Goal: Use online tool/utility: Utilize a website feature to perform a specific function

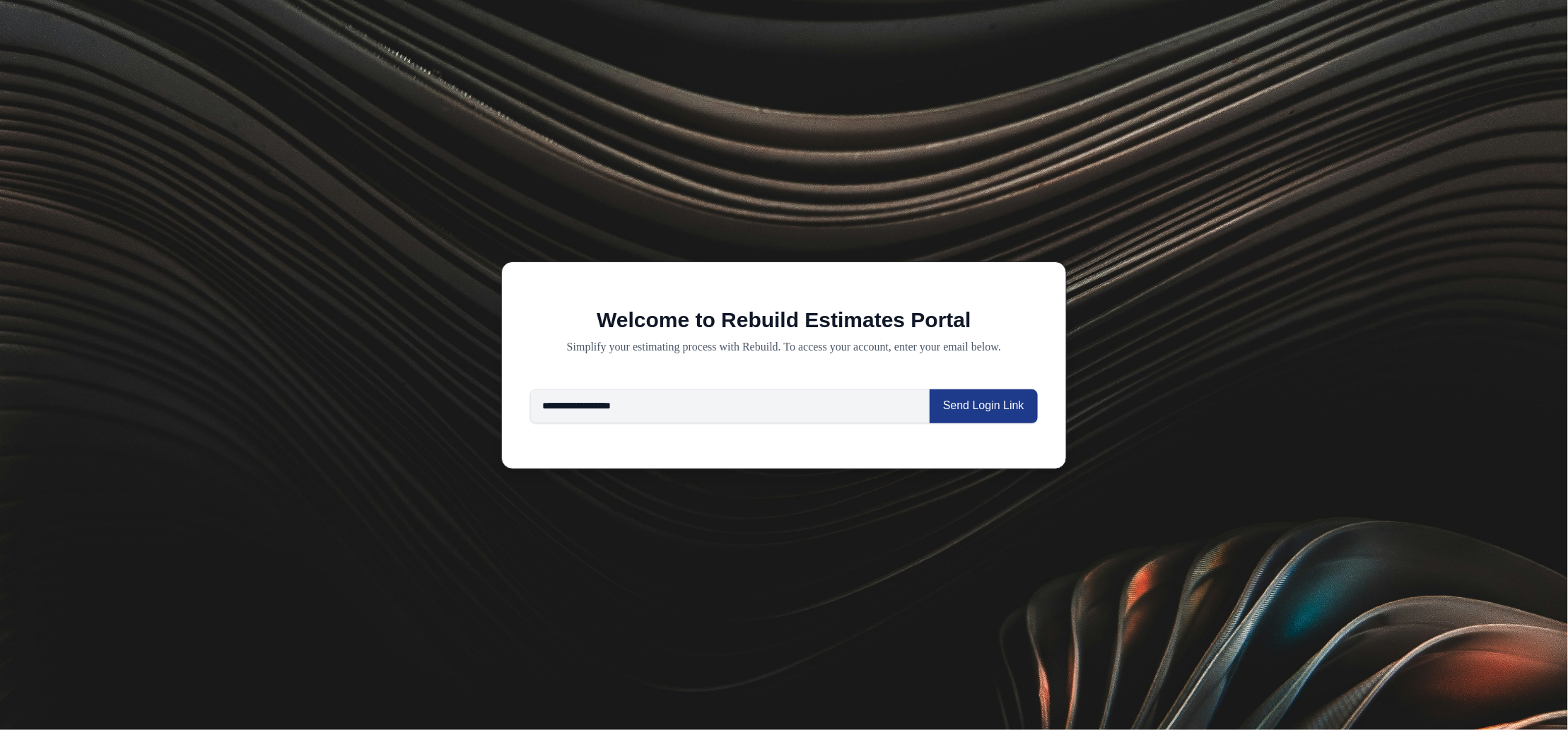
type input "**********"
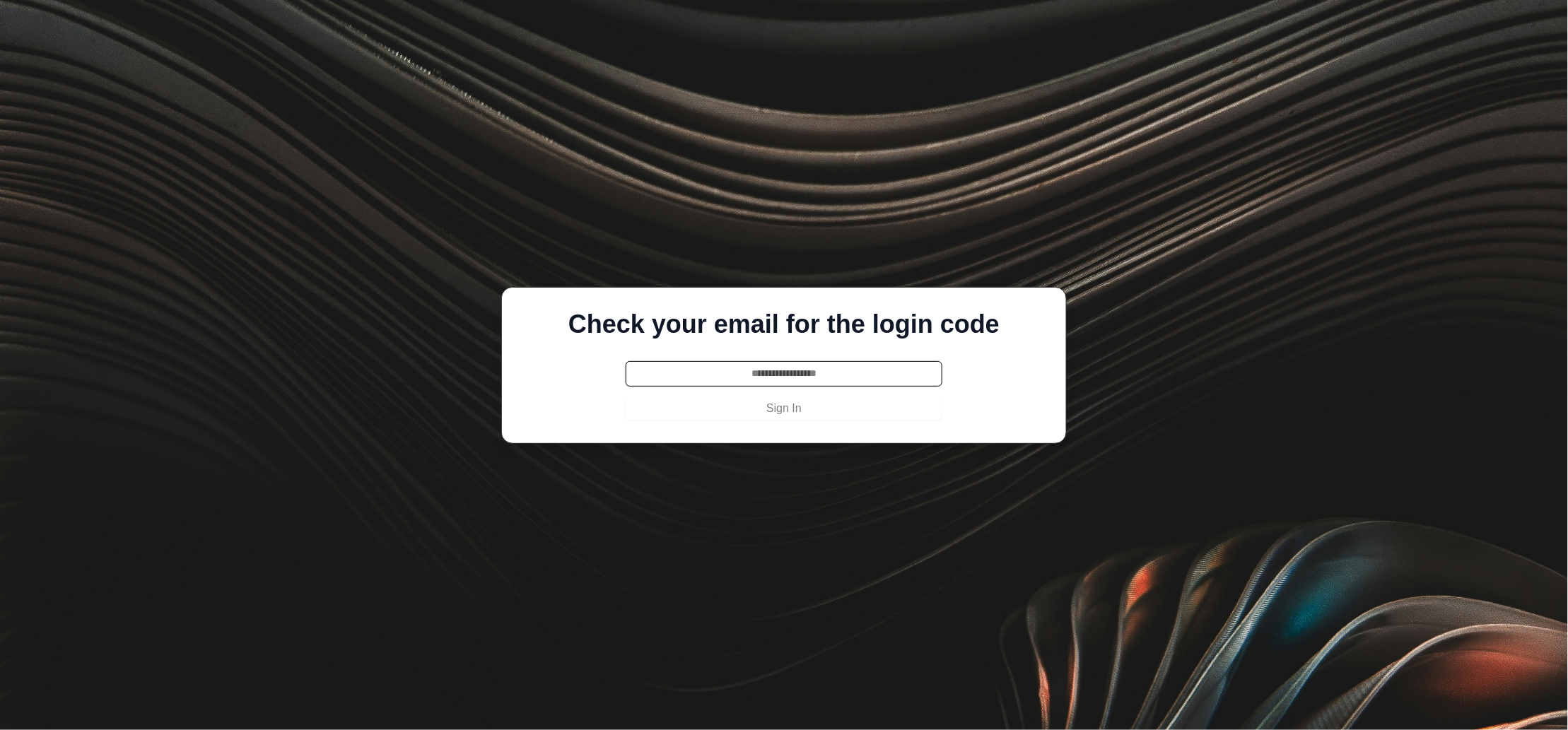
click at [797, 369] on input "text" at bounding box center [784, 374] width 316 height 25
paste input "******"
type input "******"
click at [790, 416] on button "Sign In" at bounding box center [784, 409] width 316 height 23
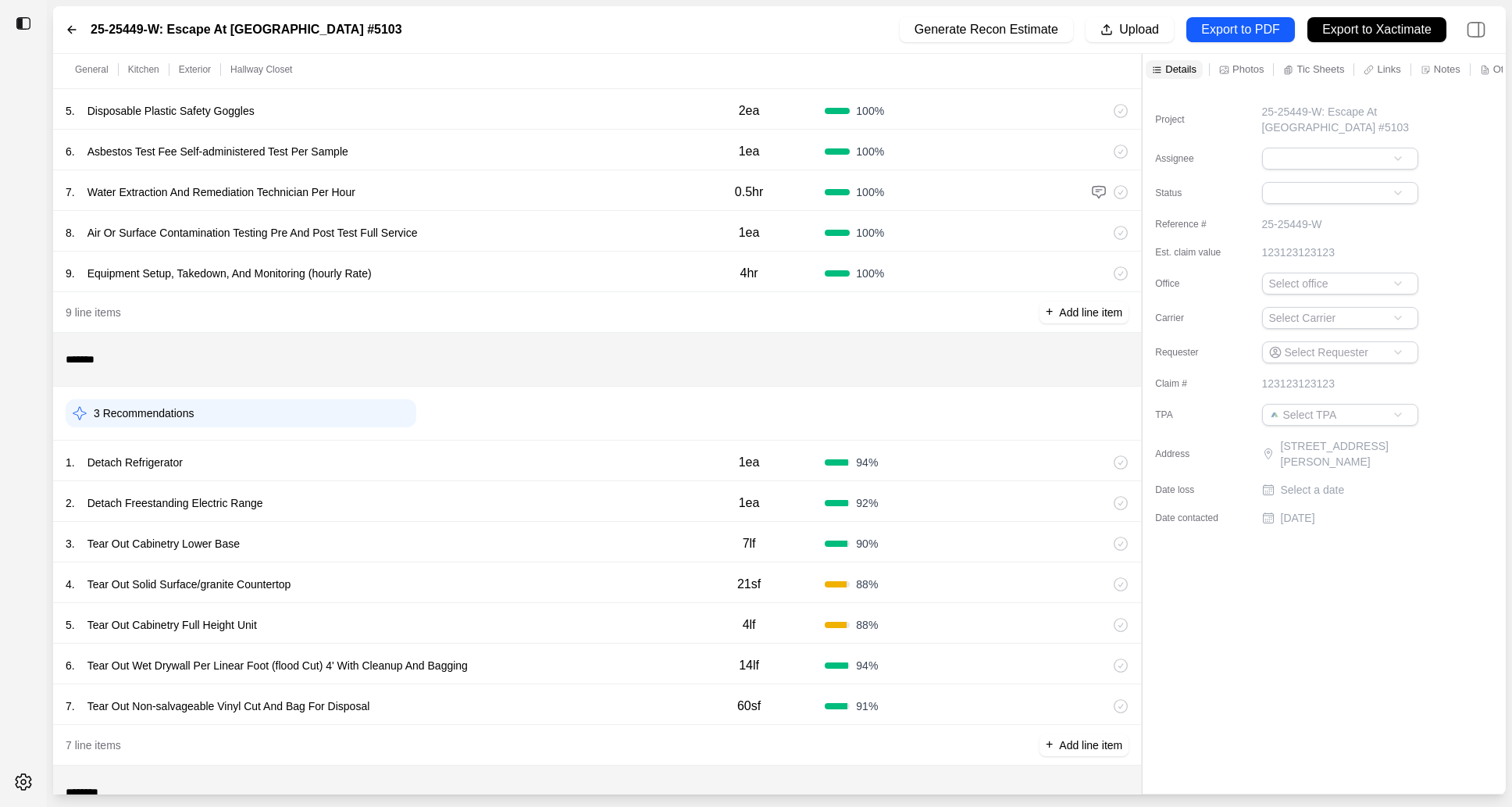
scroll to position [339, 0]
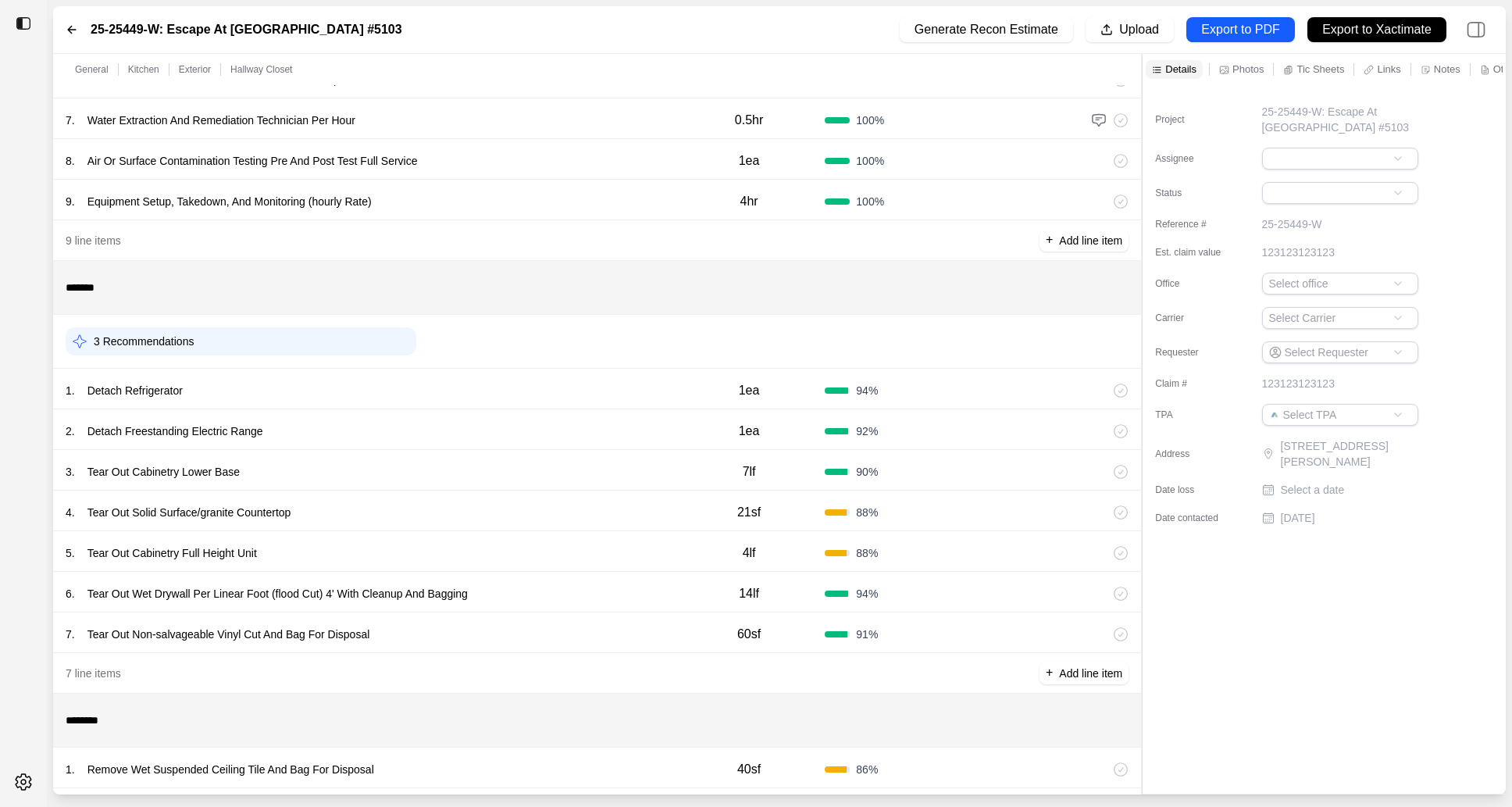
click at [639, 391] on div "1 . Detach Refrigerator" at bounding box center [370, 391] width 608 height 22
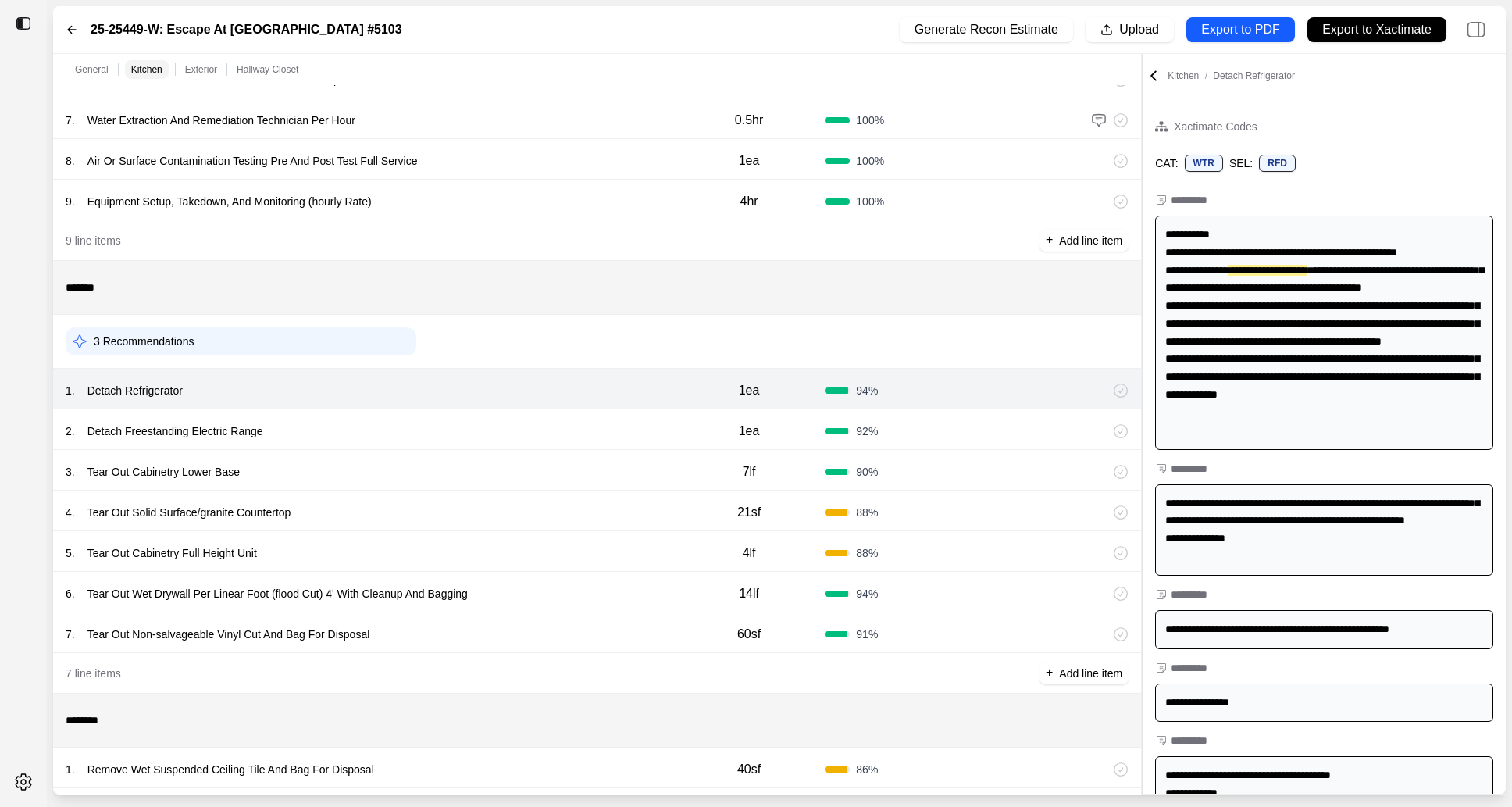
click at [639, 427] on div "2 . Detach Freestanding Electric Range" at bounding box center [370, 430] width 608 height 22
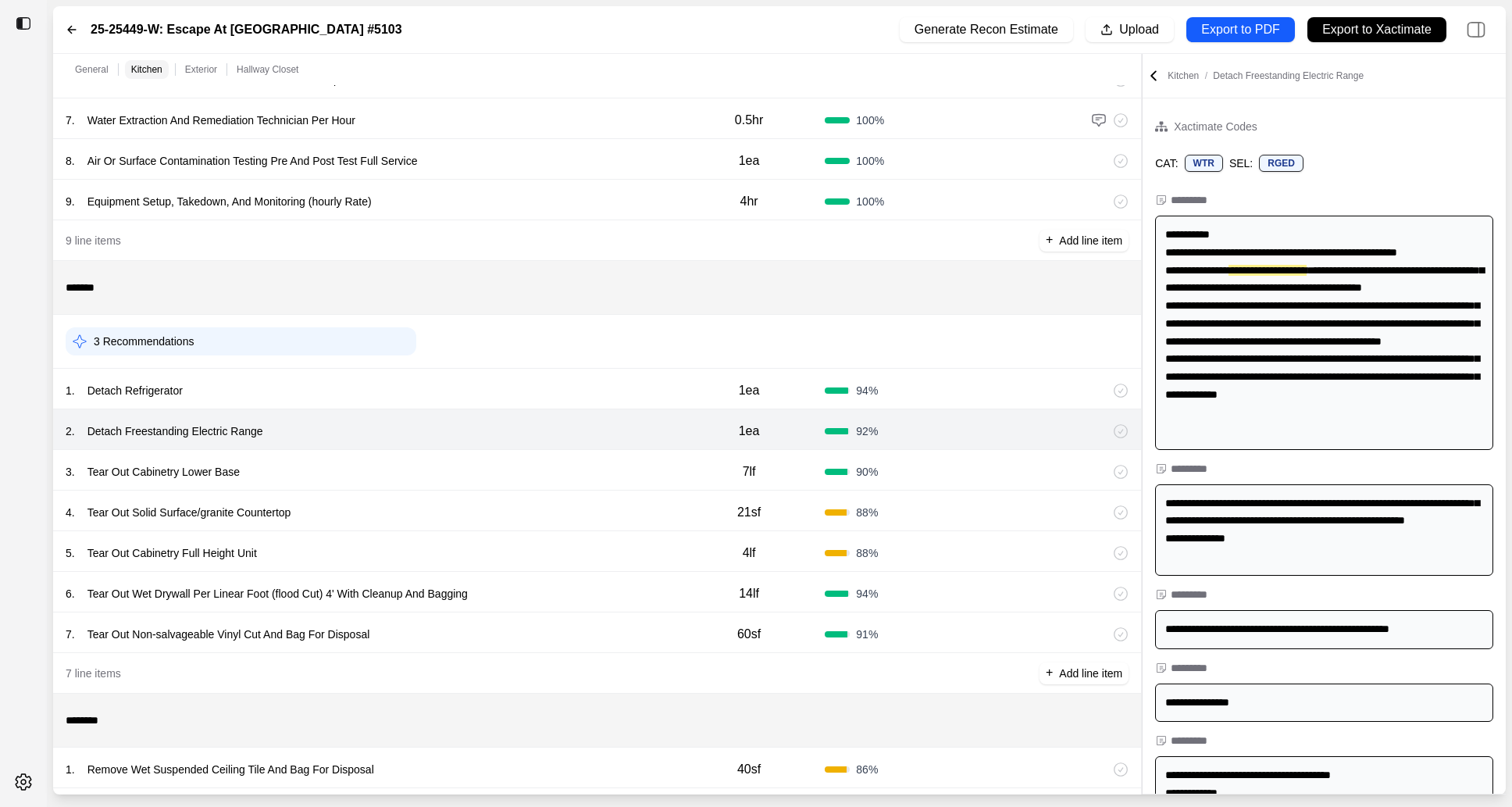
click at [636, 467] on div "3 . Tear Out Cabinetry Lower Base" at bounding box center [370, 471] width 608 height 22
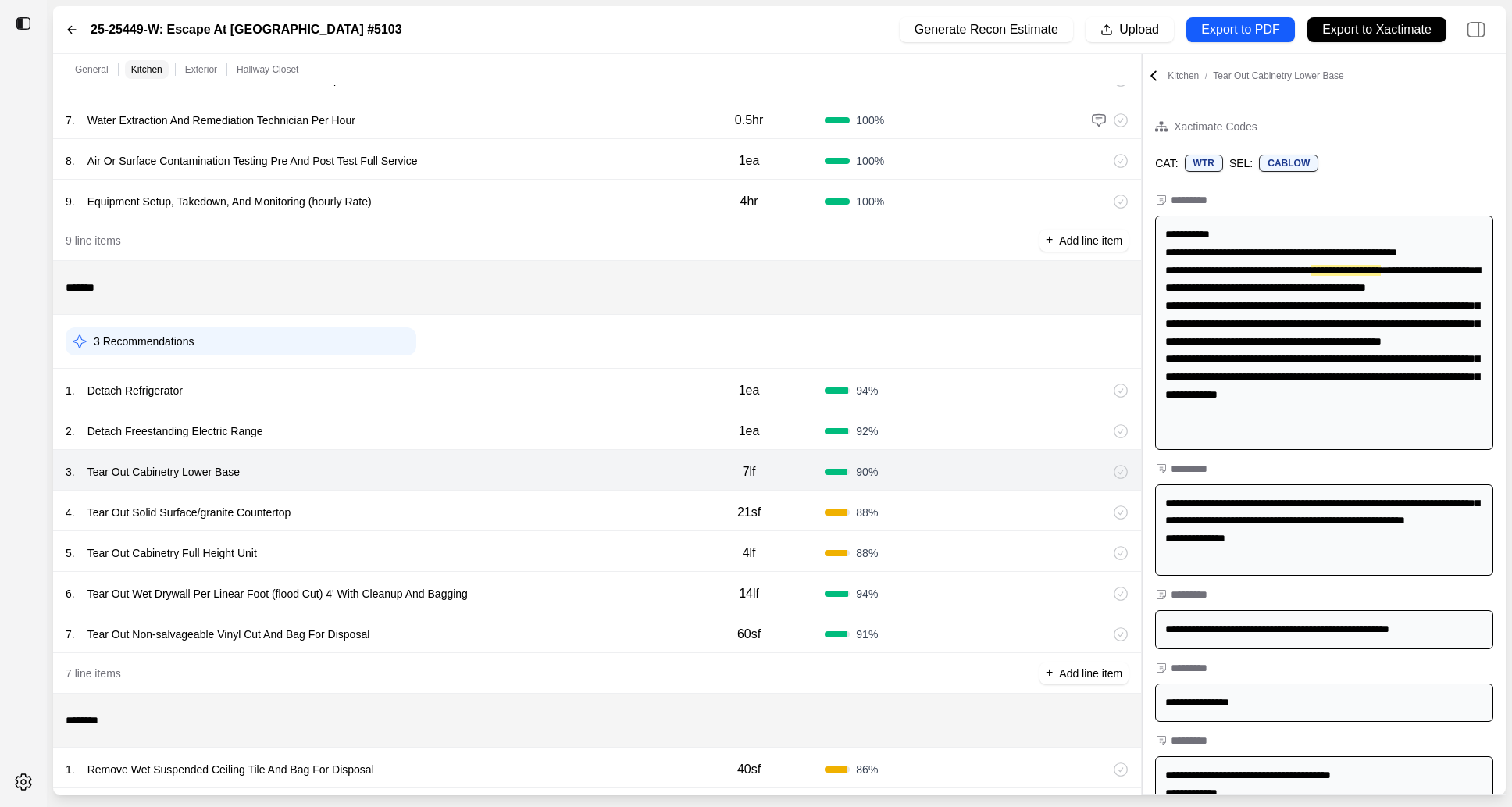
click at [627, 510] on div "4 . Tear Out Solid Surface/granite Countertop" at bounding box center [370, 512] width 608 height 22
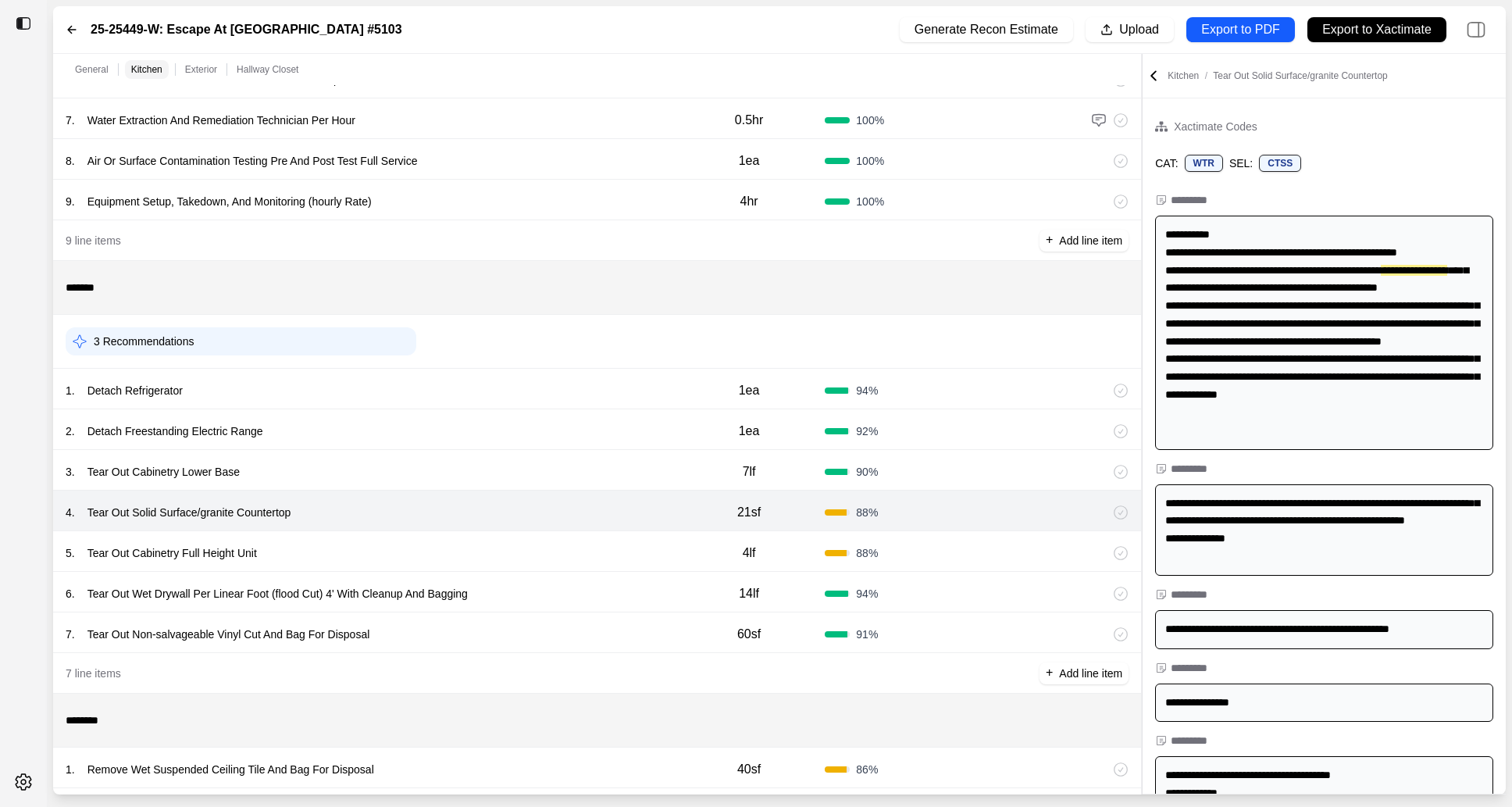
click at [606, 558] on div "5 . Tear Out Cabinetry Full Height Unit" at bounding box center [370, 552] width 608 height 22
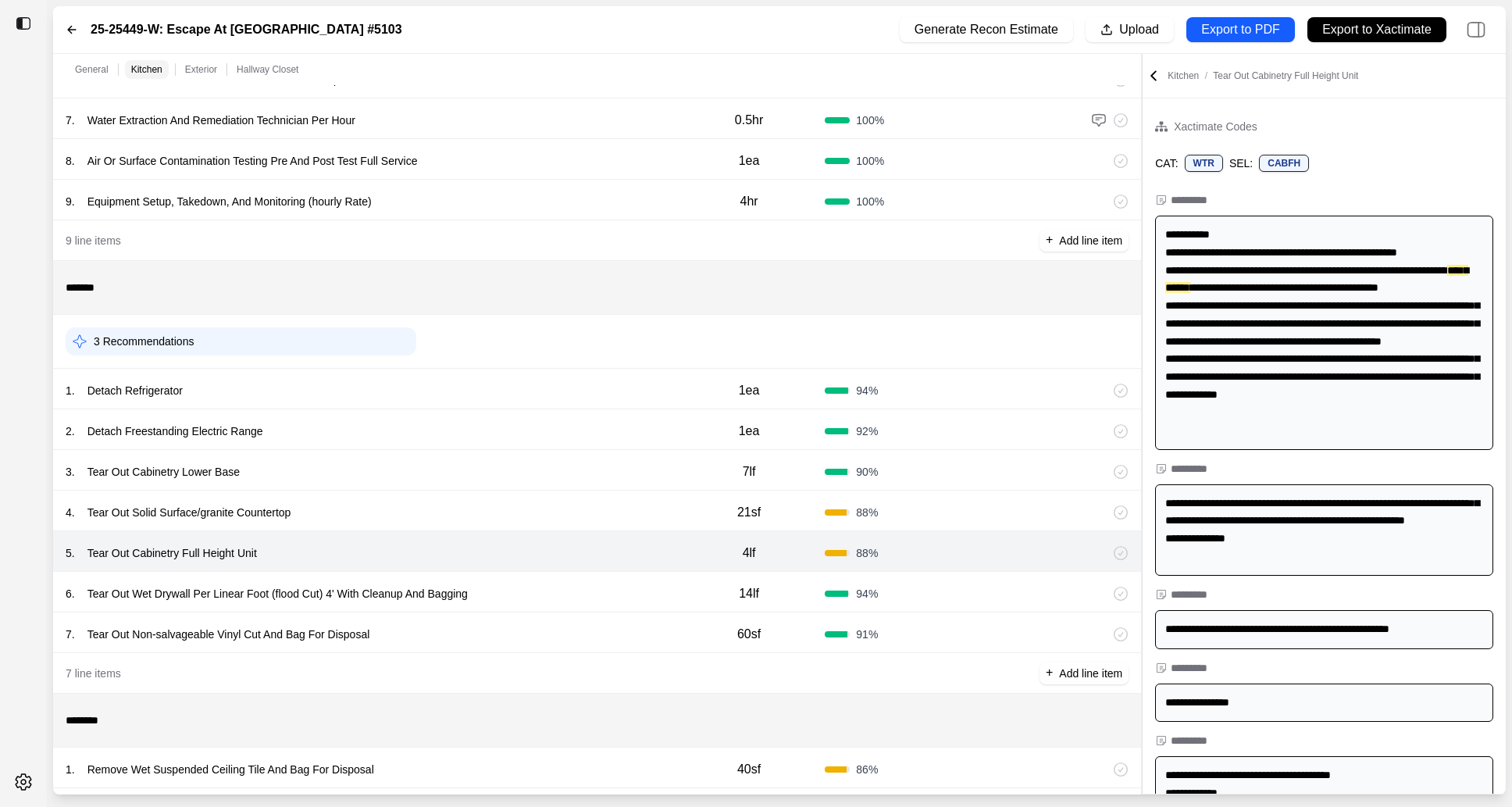
click at [606, 579] on div "6 . Tear Out Wet Drywall Per Linear Foot (flood Cut) 4' With Cleanup And Baggin…" at bounding box center [596, 592] width 1088 height 41
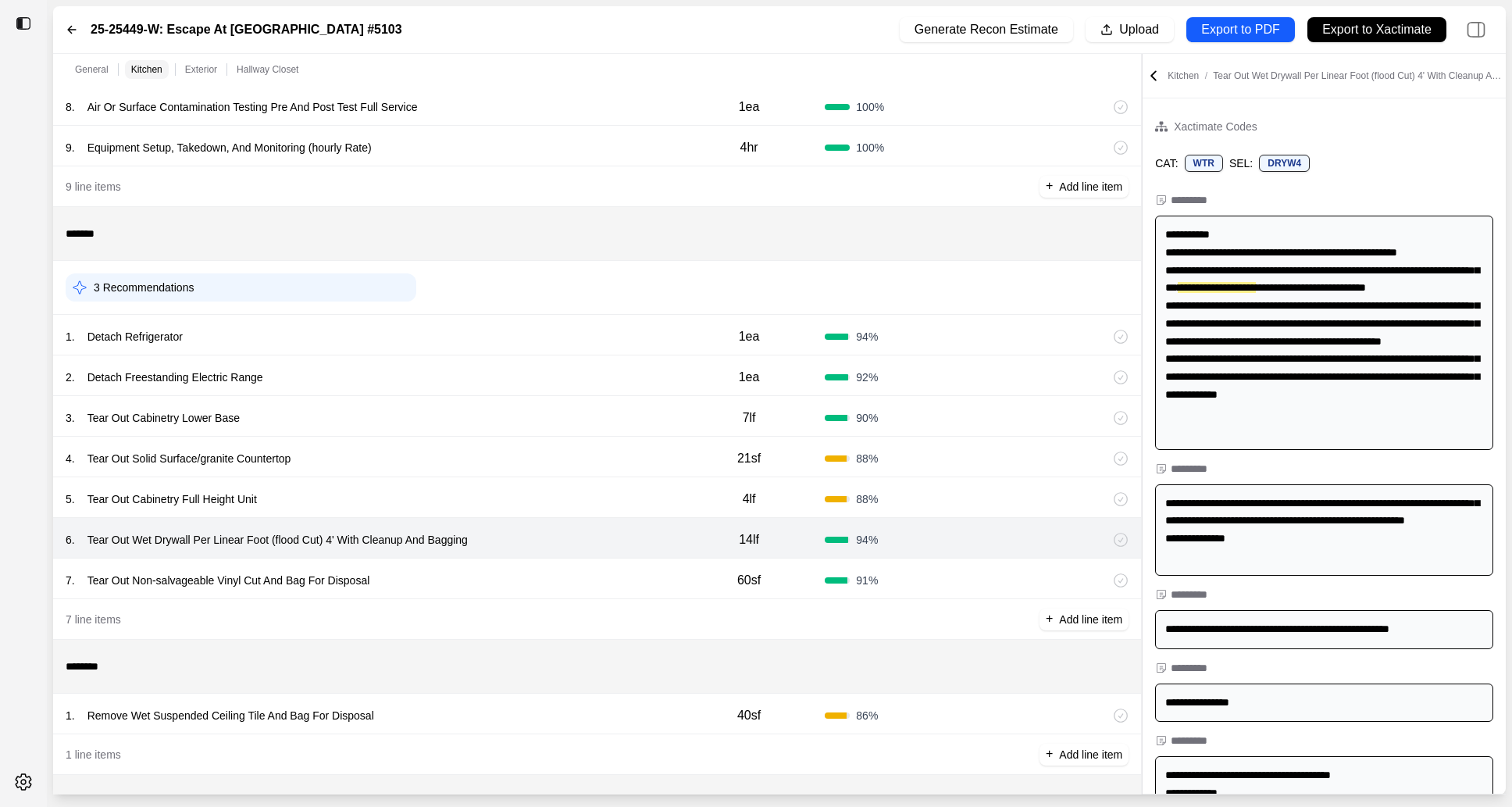
scroll to position [397, 0]
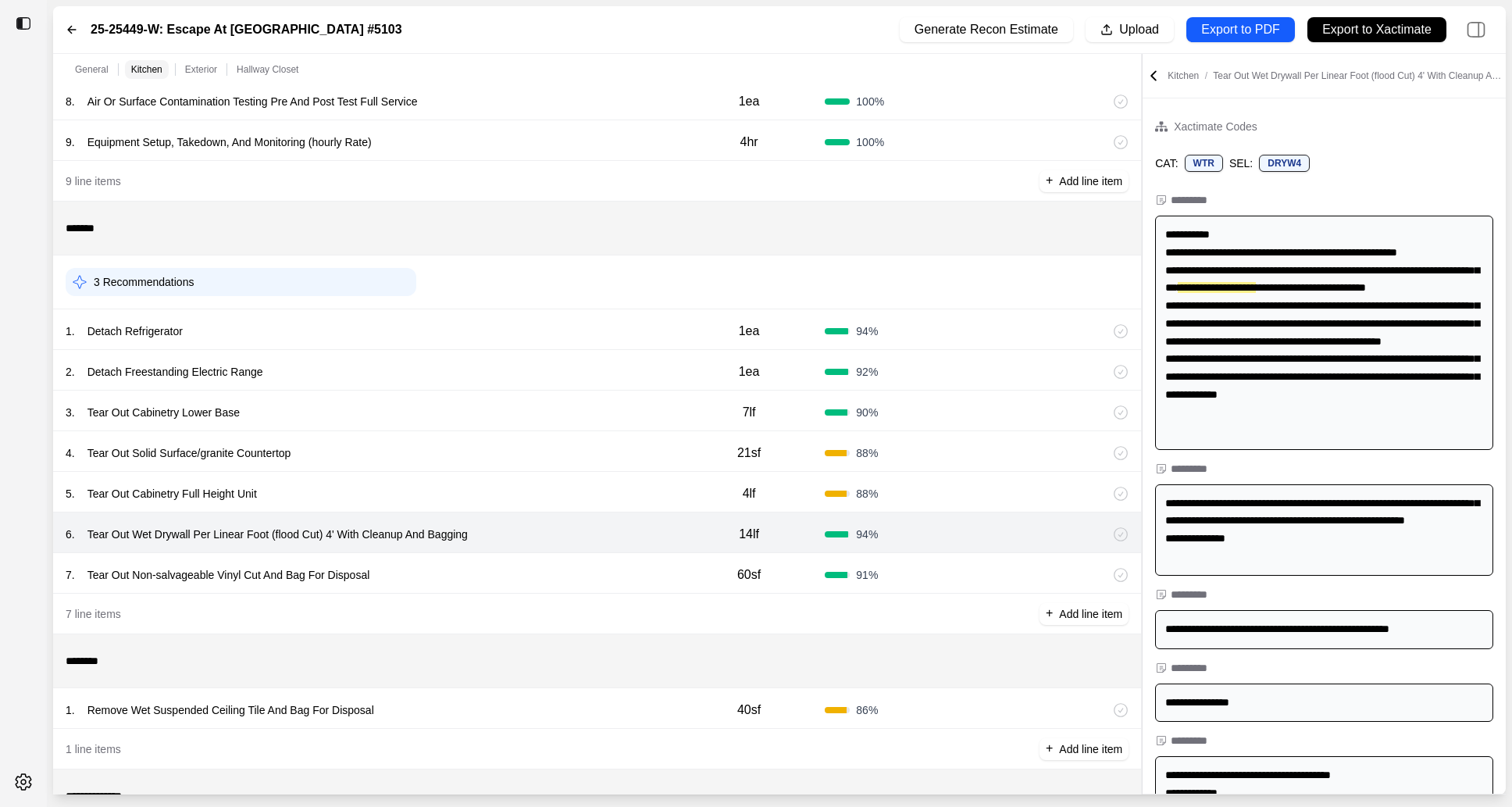
click at [606, 560] on div "7 . Tear Out Non-salvageable Vinyl Cut And Bag For Disposal 60sf 91 %" at bounding box center [596, 573] width 1088 height 41
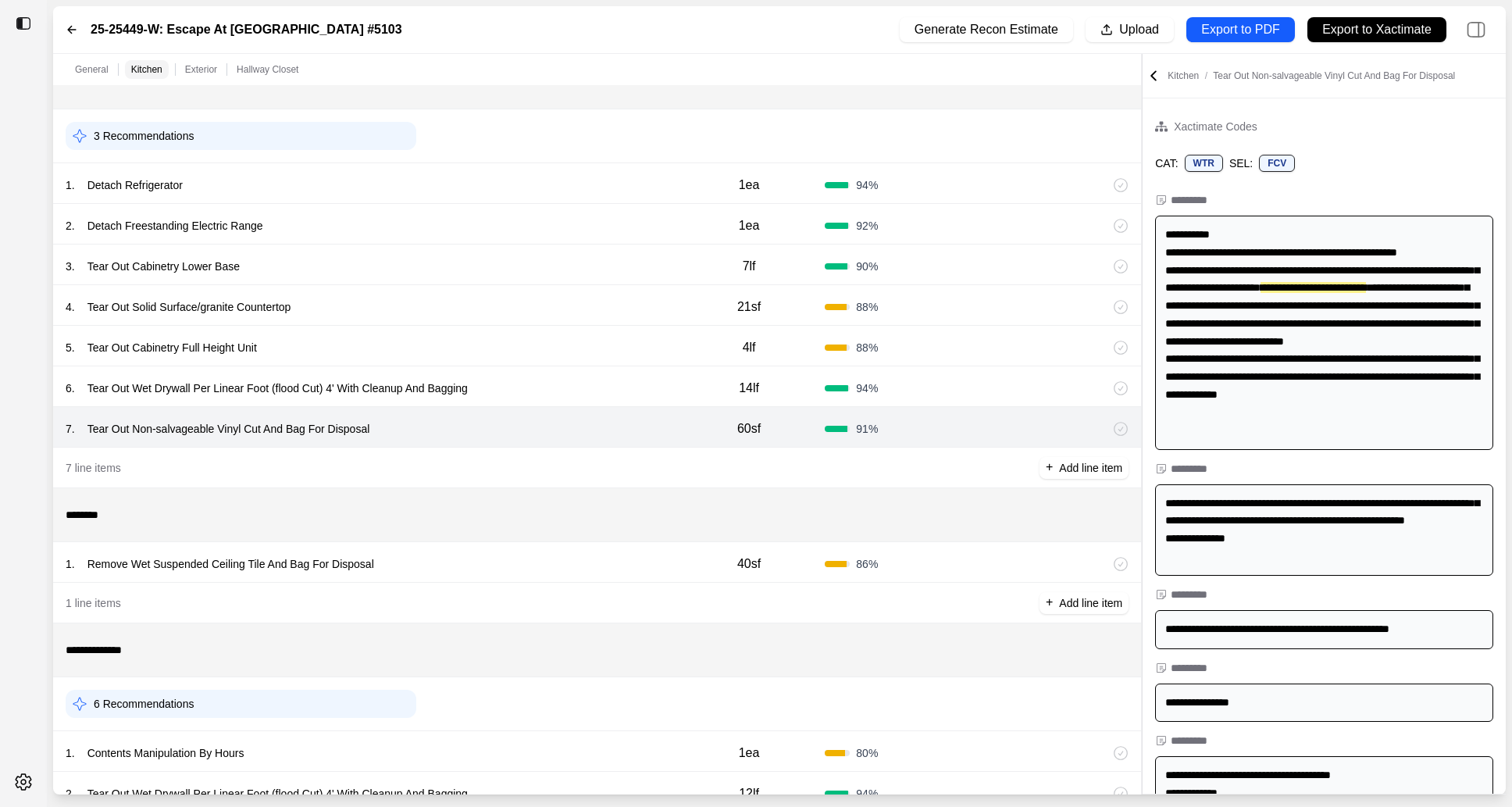
scroll to position [546, 0]
click at [606, 560] on div "1 . Remove Wet Suspended Ceiling Tile And Bag For Disposal" at bounding box center [370, 562] width 608 height 22
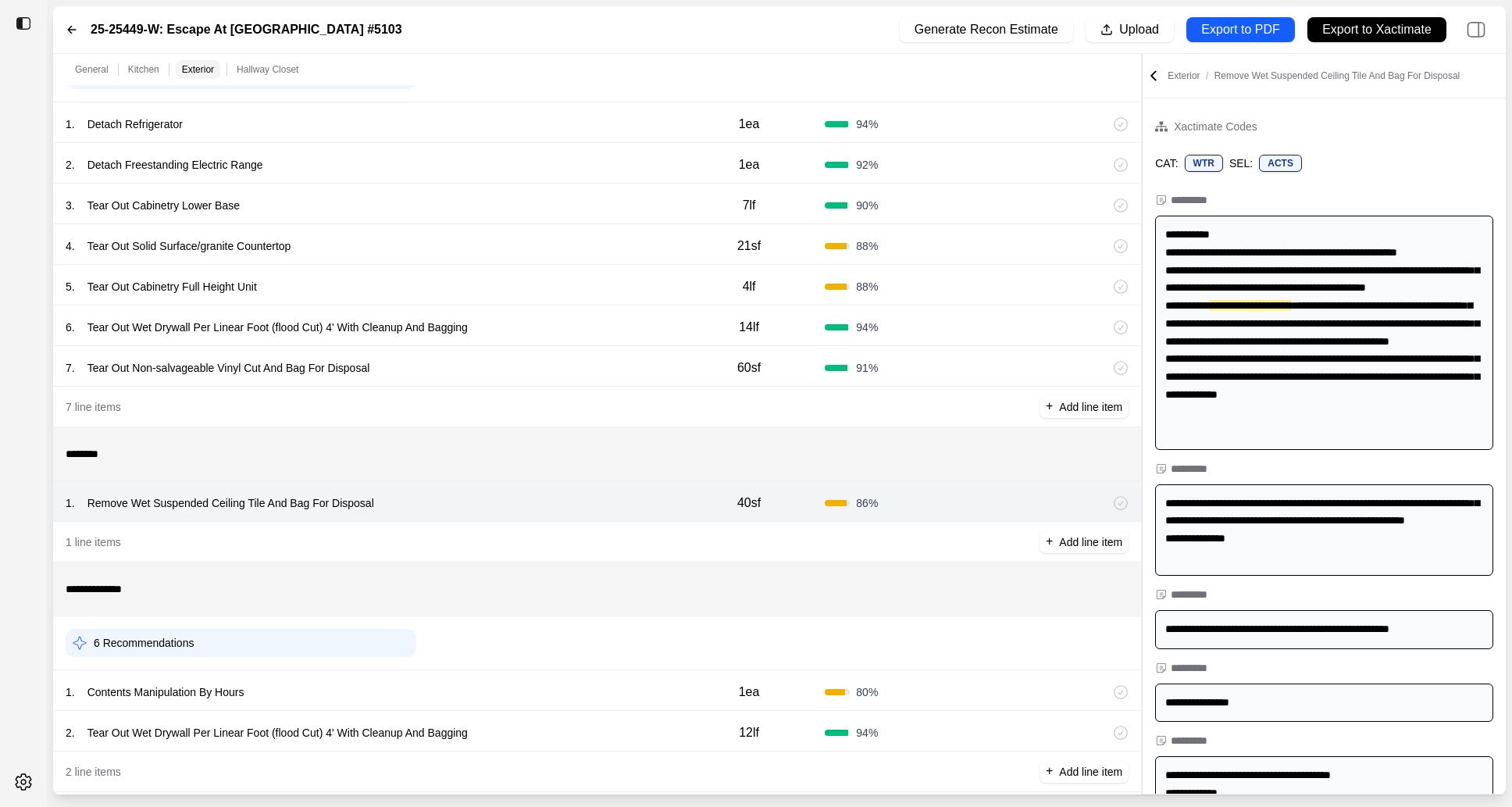
scroll to position [629, 0]
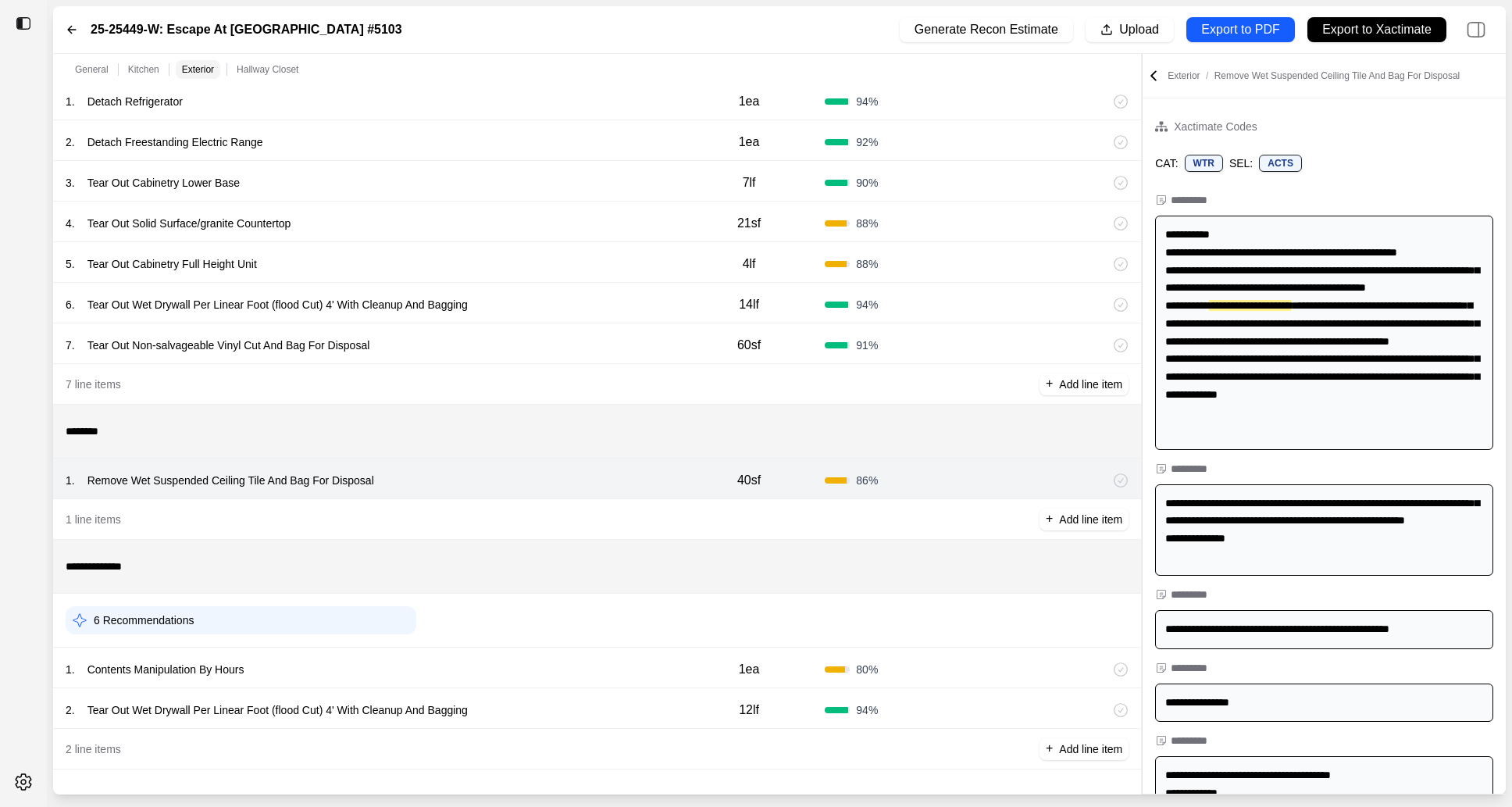
click at [544, 660] on div "1 . Contents Manipulation By Hours" at bounding box center [370, 669] width 608 height 22
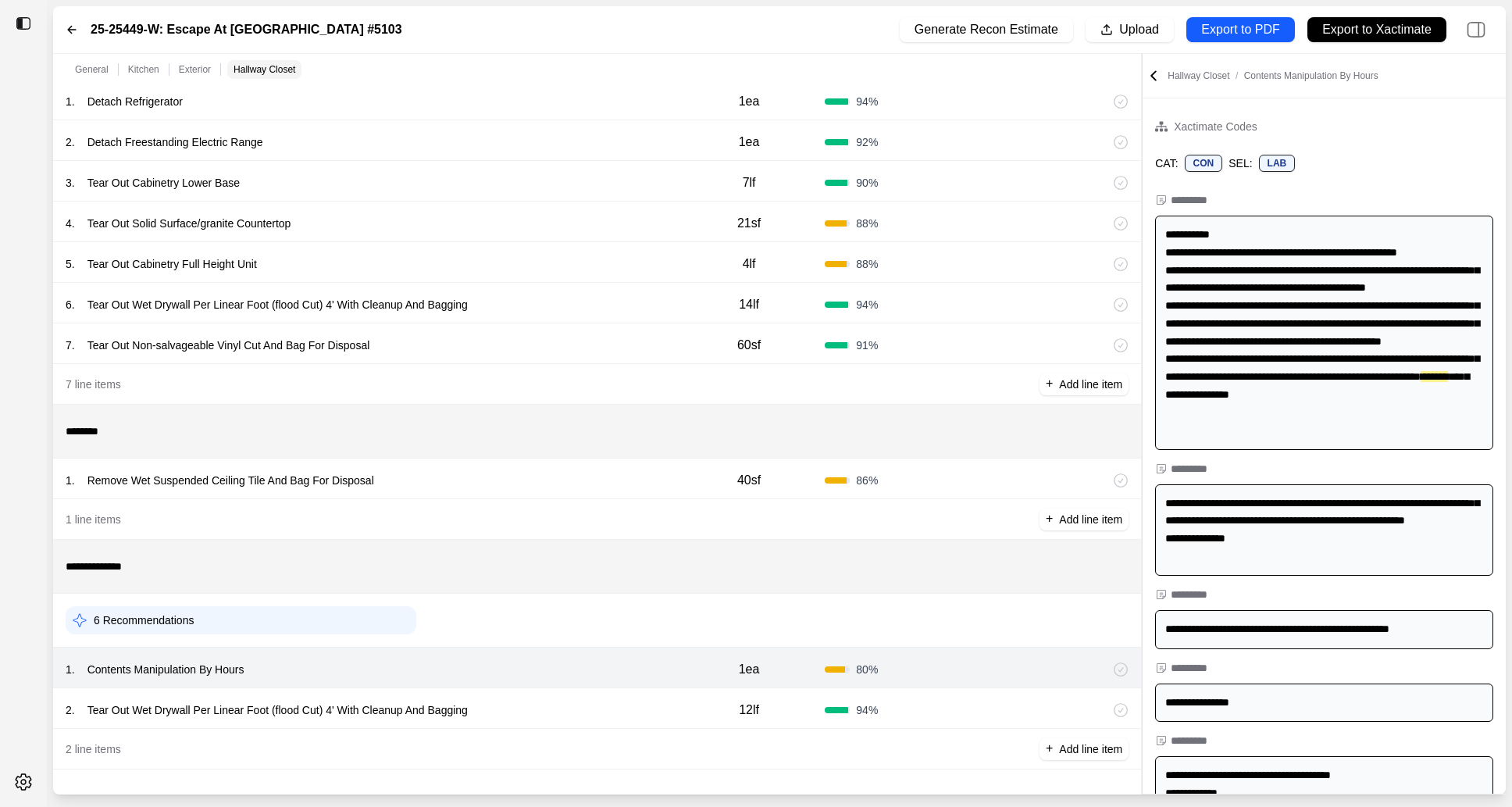
click at [556, 713] on div "2 . Tear Out Wet Drywall Per Linear Foot (flood Cut) 4' With Cleanup And Bagging" at bounding box center [370, 710] width 608 height 22
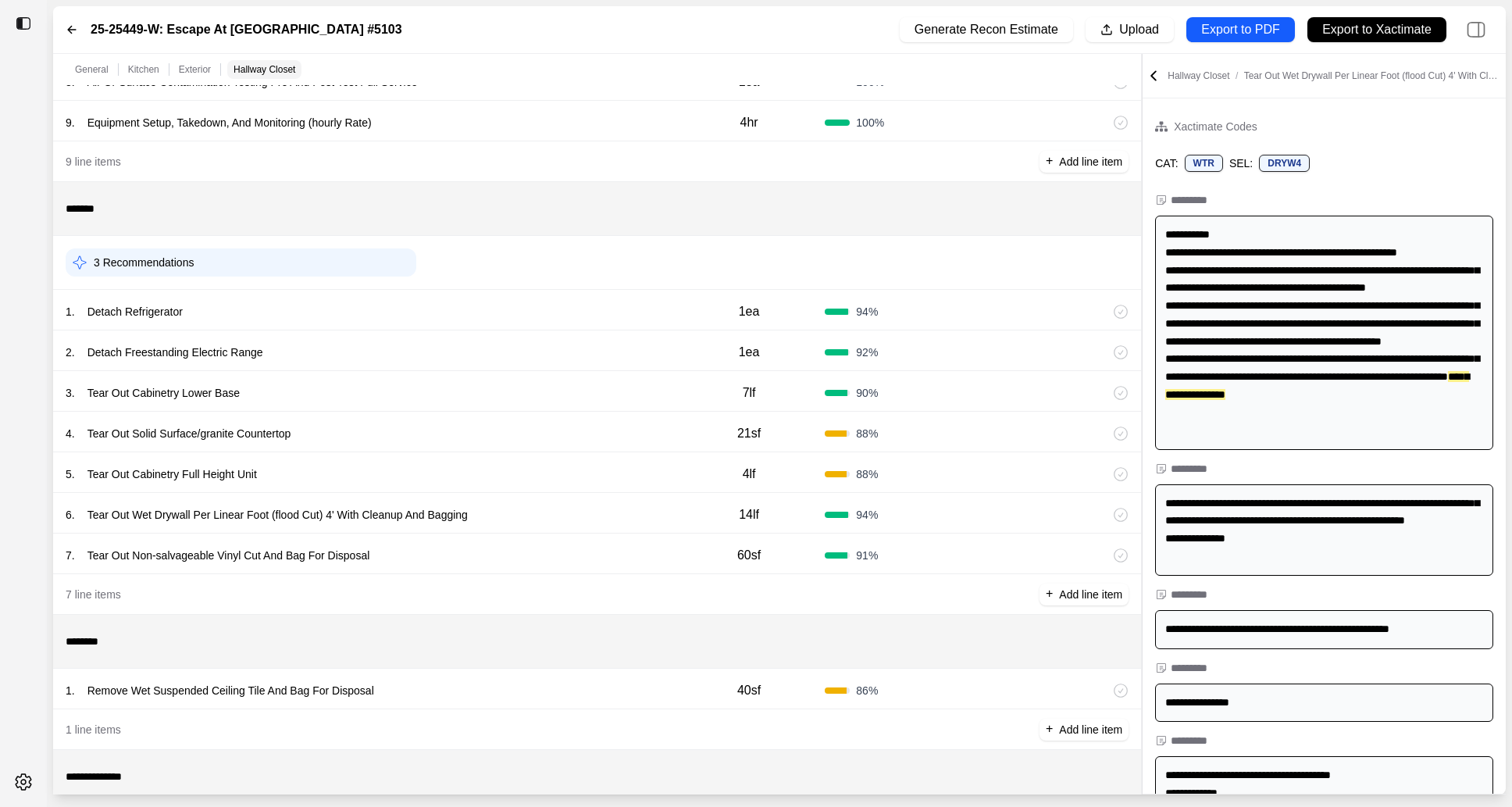
scroll to position [355, 0]
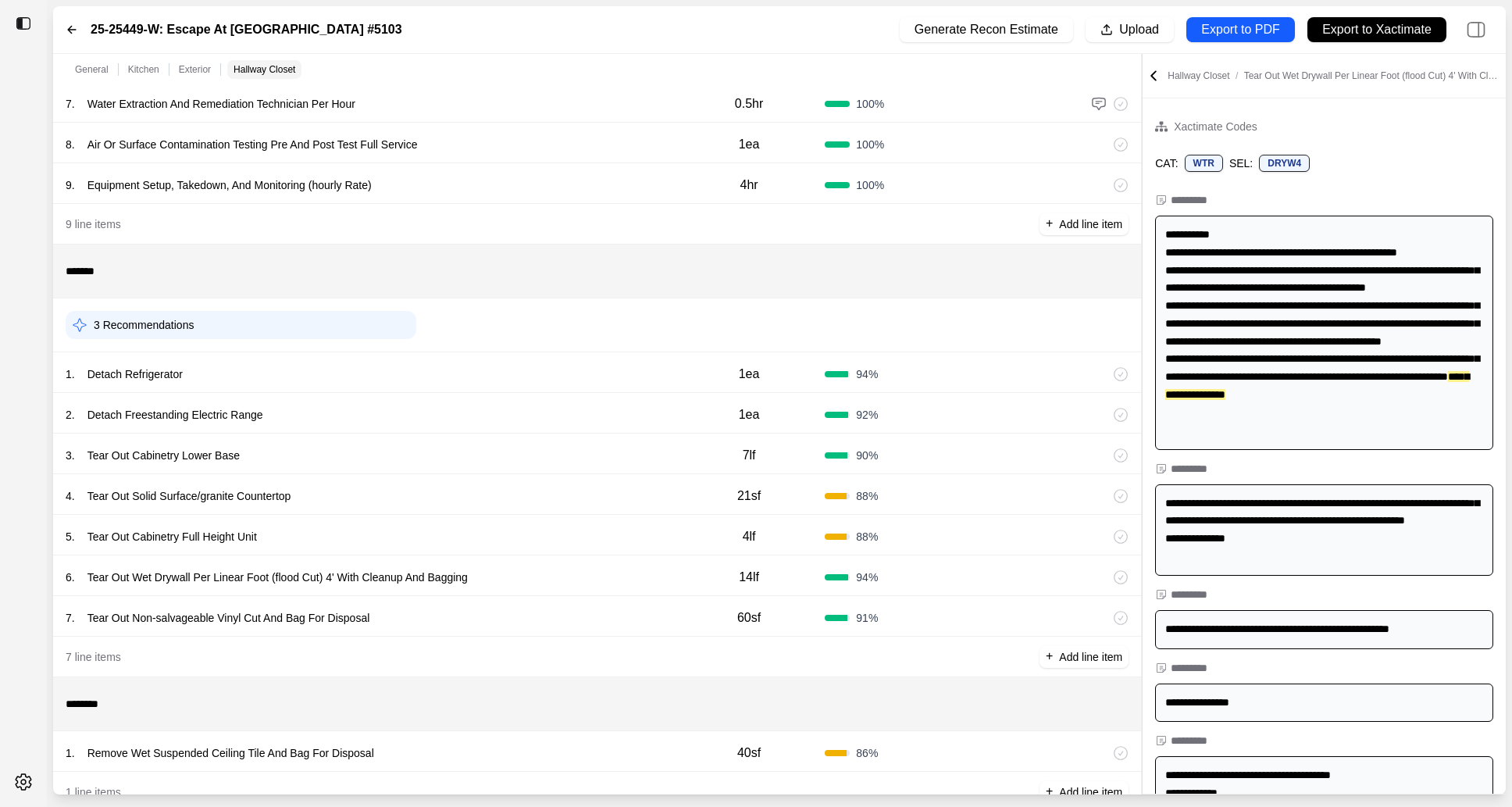
click at [528, 619] on div "7 . Tear Out Non-salvageable Vinyl Cut And Bag For Disposal" at bounding box center [370, 617] width 608 height 22
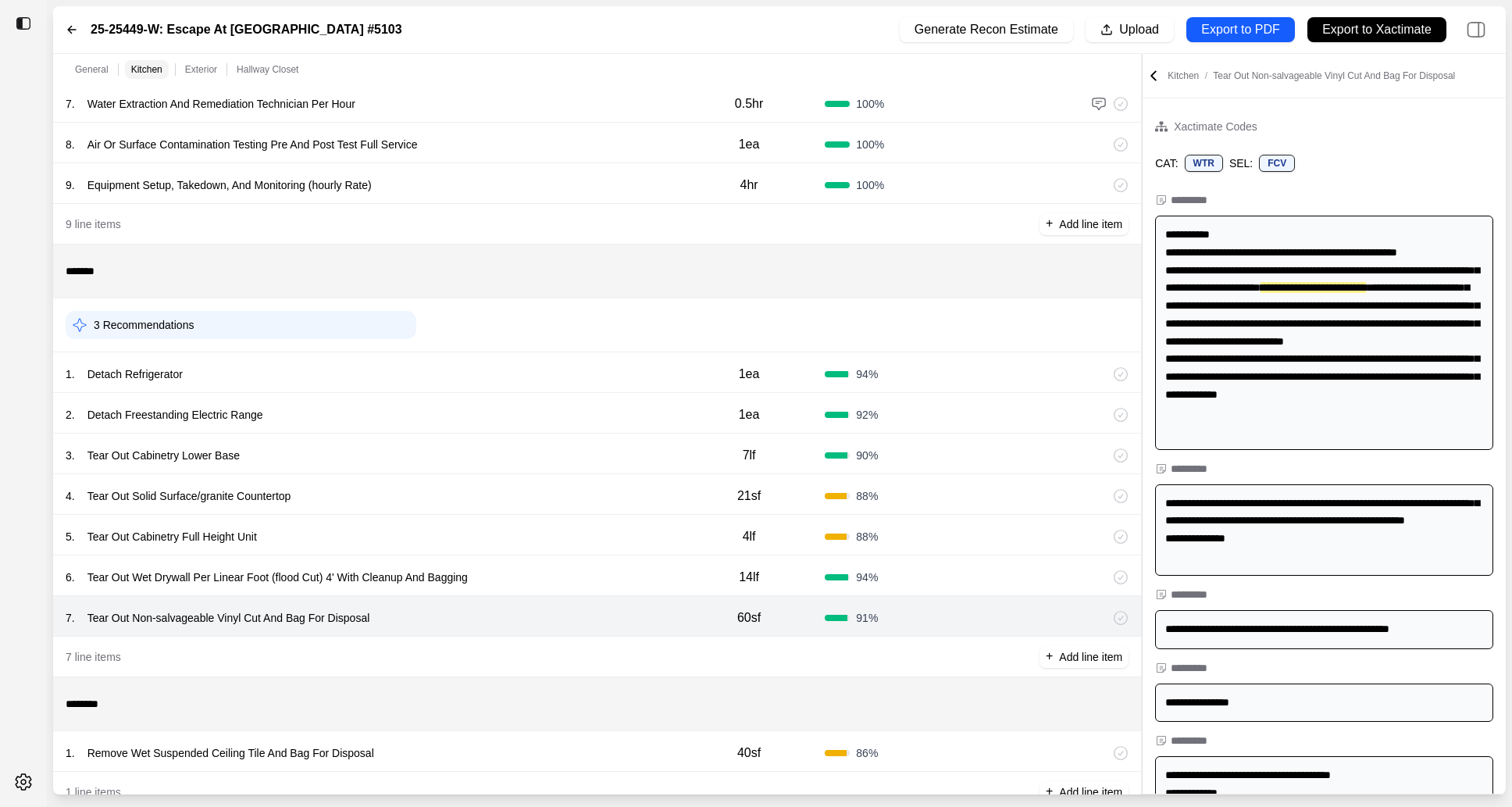
click at [614, 599] on div "7 . Tear Out Non-salvageable Vinyl Cut And Bag For Disposal 60sf 91 %" at bounding box center [596, 617] width 1088 height 41
click at [614, 579] on div "6 . Tear Out Wet Drywall Per Linear Foot (flood Cut) 4' With Cleanup And Bagging" at bounding box center [370, 577] width 608 height 22
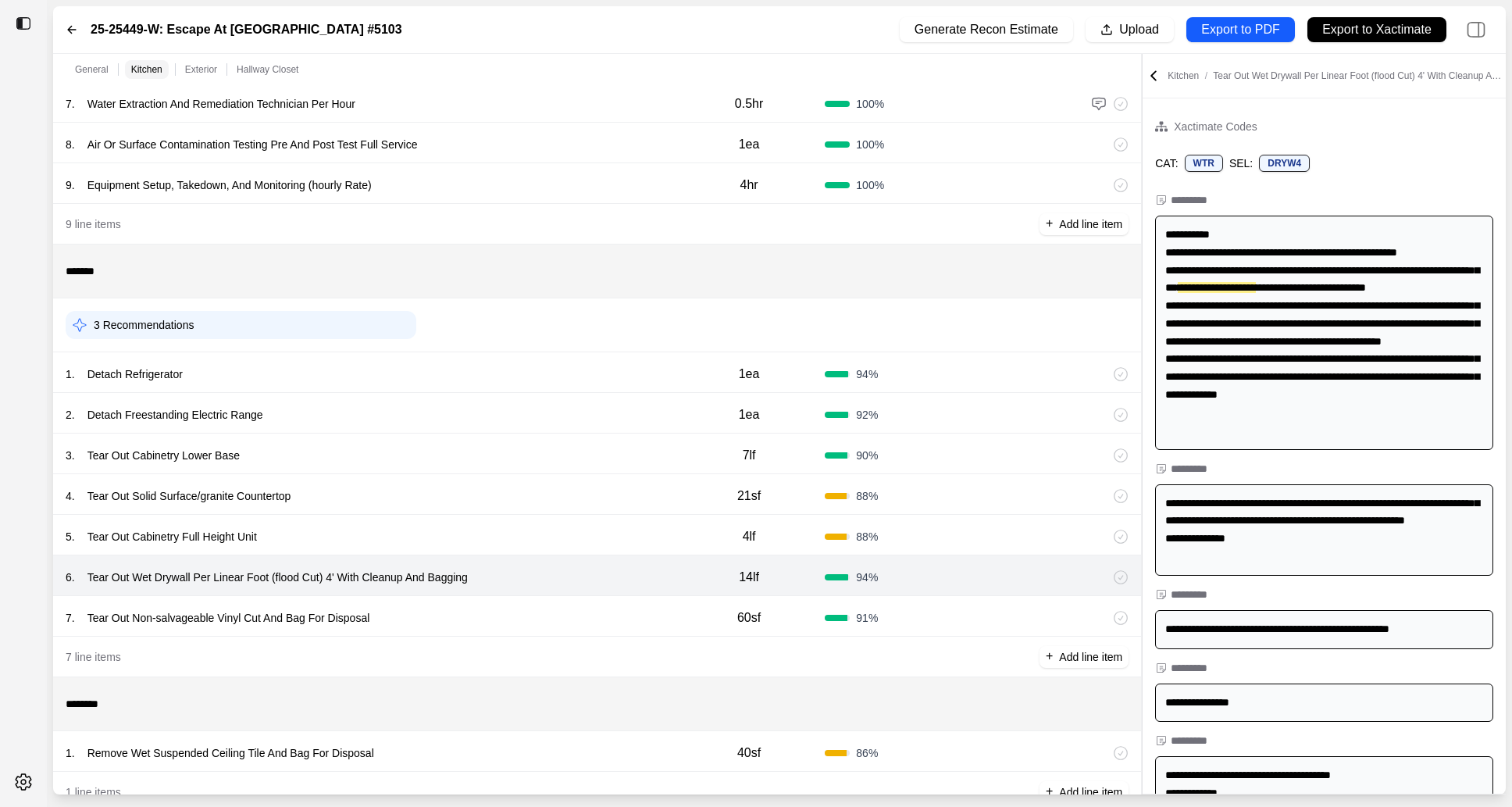
click at [614, 537] on div "5 . Tear Out Cabinetry Full Height Unit" at bounding box center [370, 536] width 608 height 22
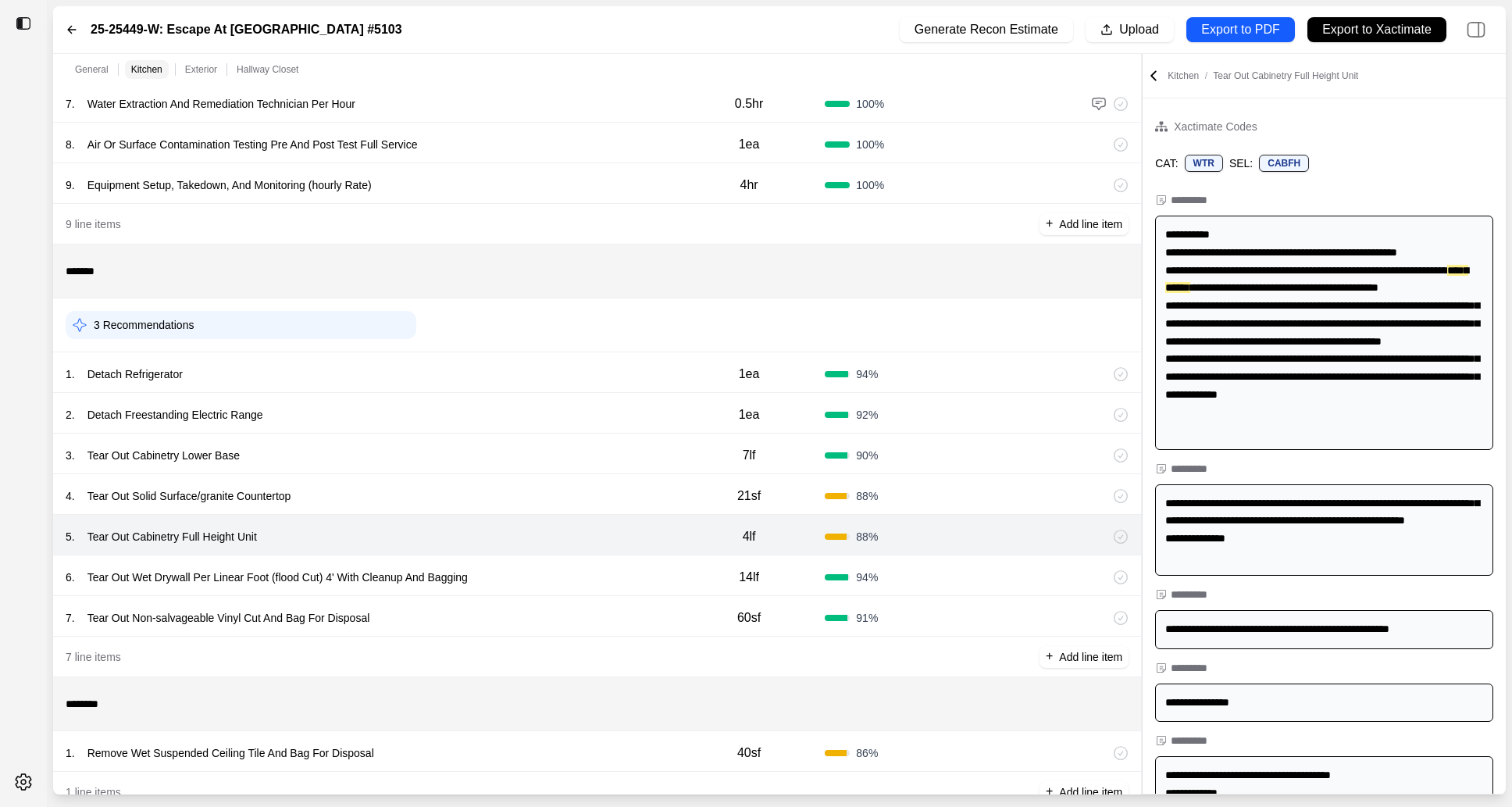
click at [614, 501] on div "4 . Tear Out Solid Surface/granite Countertop" at bounding box center [370, 495] width 608 height 22
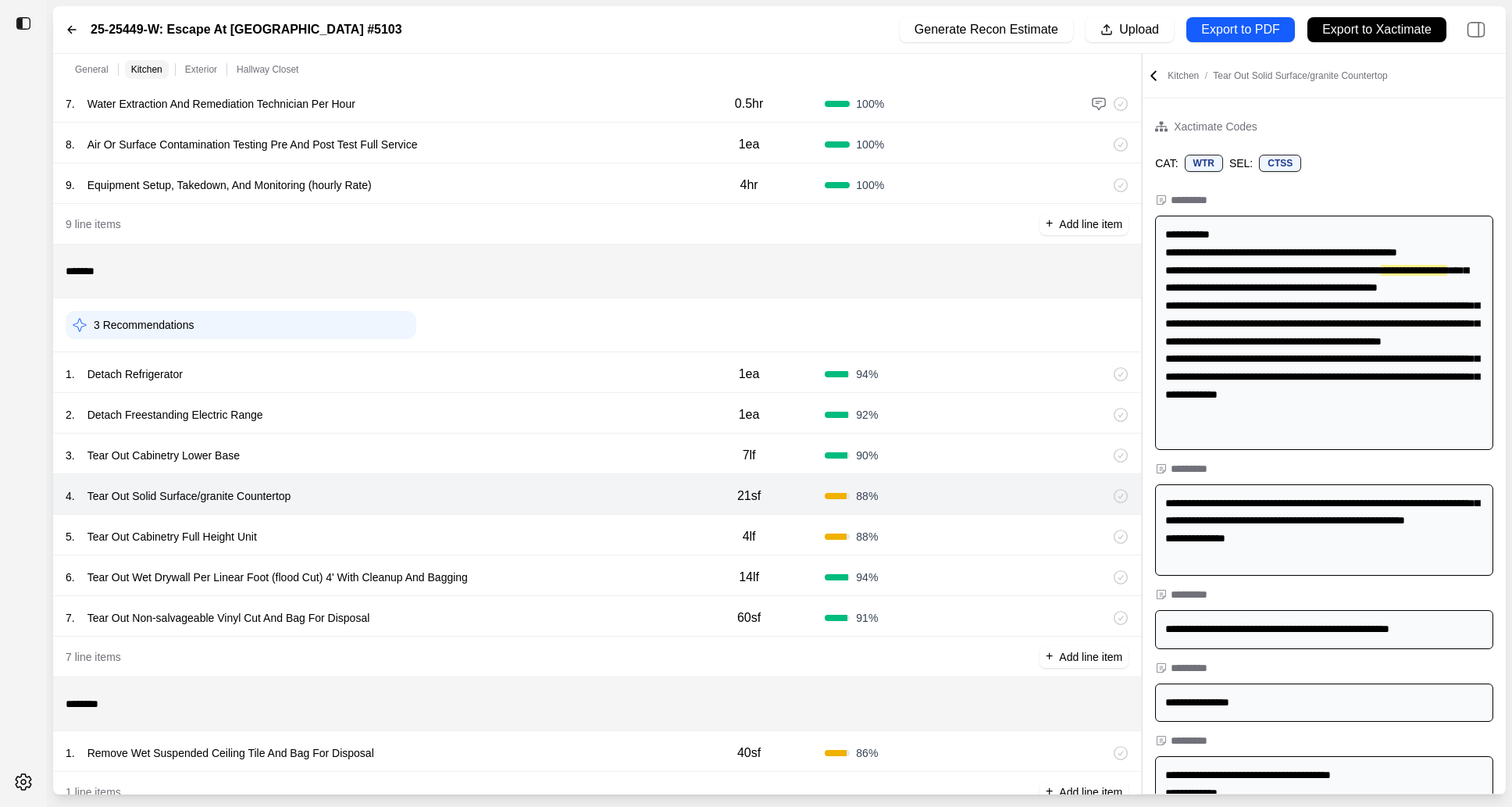
click at [614, 463] on div "3 . Tear Out Cabinetry Lower Base" at bounding box center [370, 455] width 608 height 22
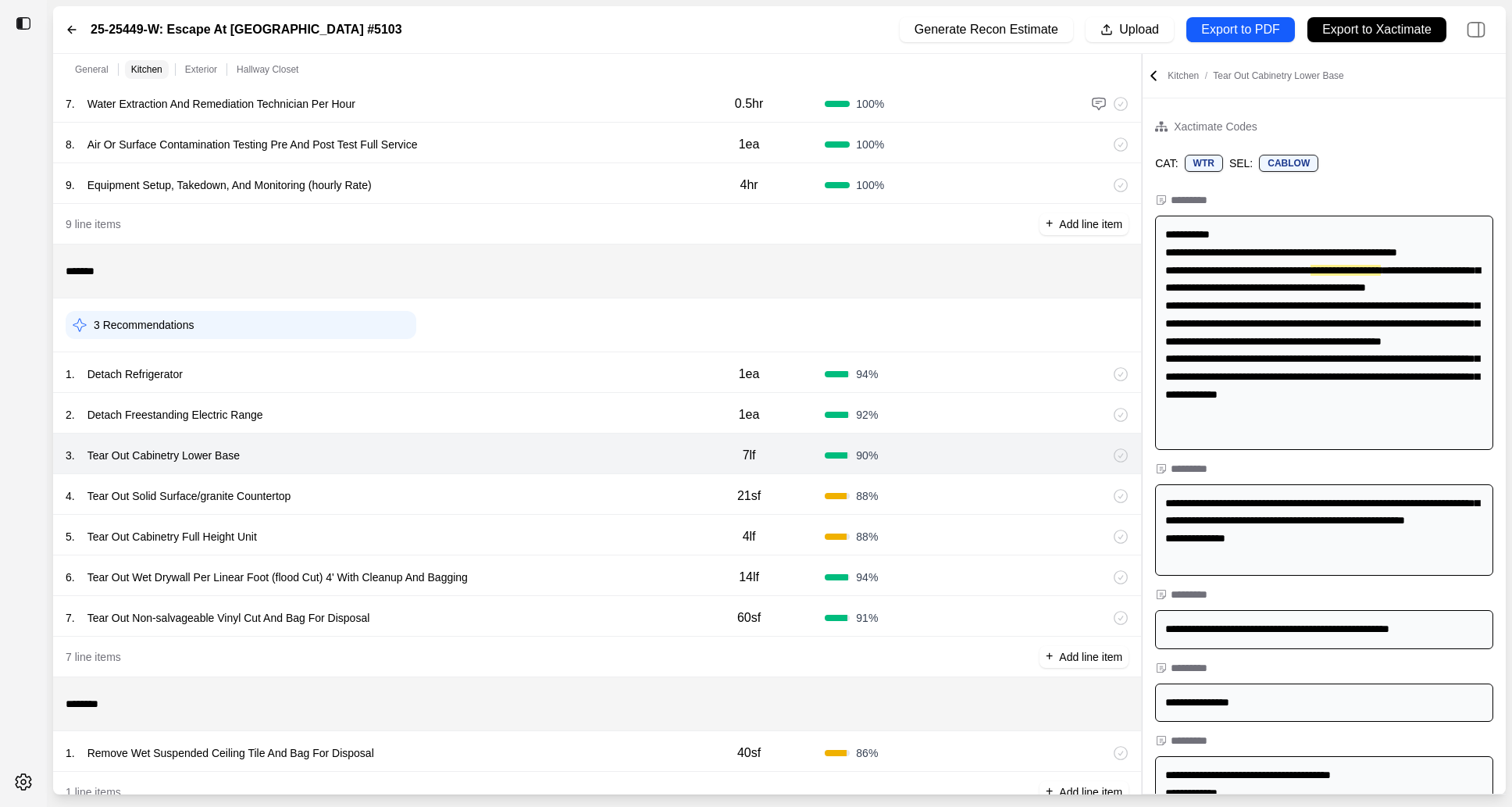
click at [614, 429] on div "2 . Detach Freestanding Electric Range 1ea 92 %" at bounding box center [596, 413] width 1088 height 41
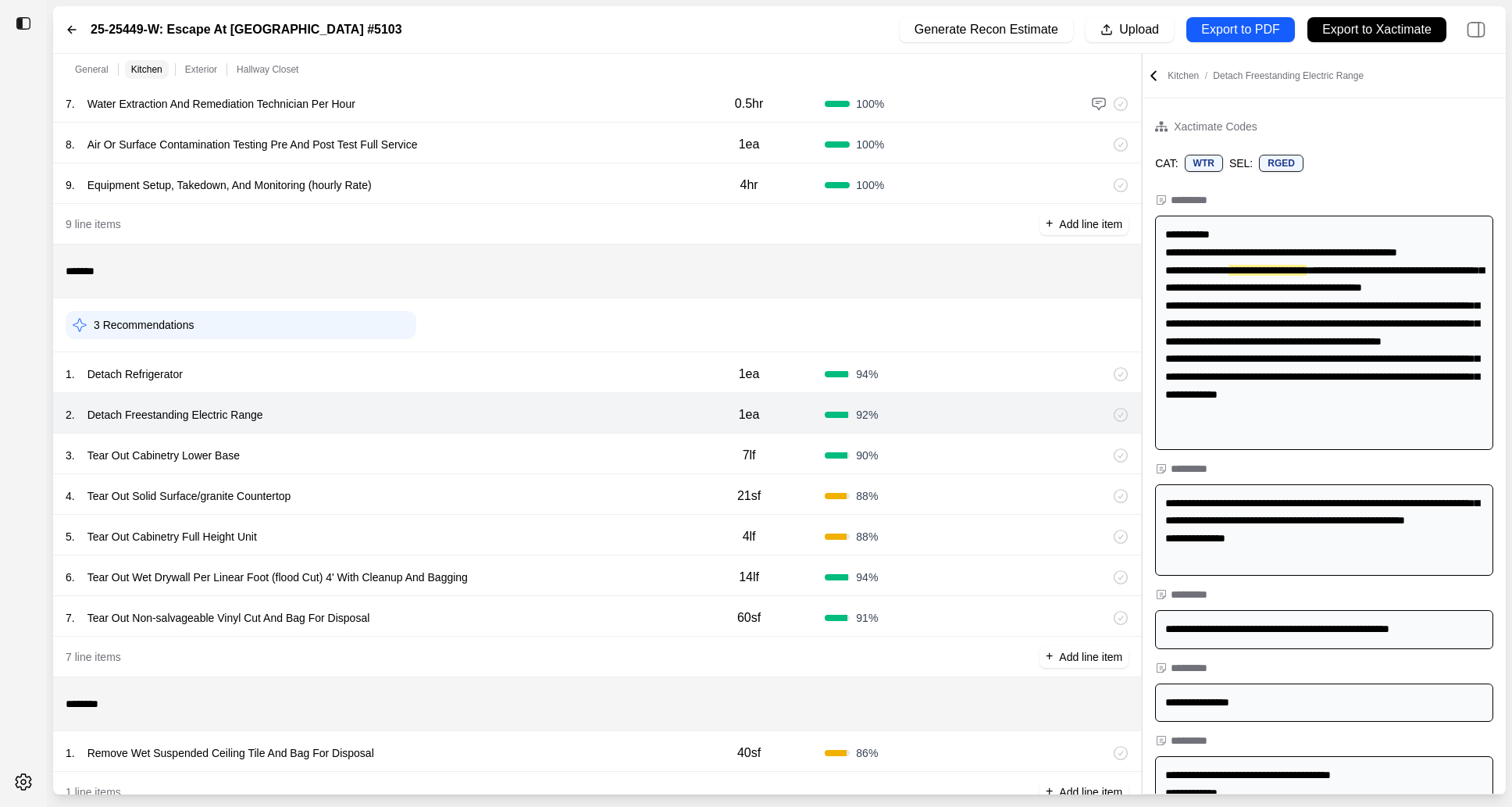
click at [612, 394] on div "2 . Detach Freestanding Electric Range 1ea 92 %" at bounding box center [596, 413] width 1088 height 41
click at [595, 378] on div "1 . Detach Refrigerator" at bounding box center [370, 374] width 608 height 22
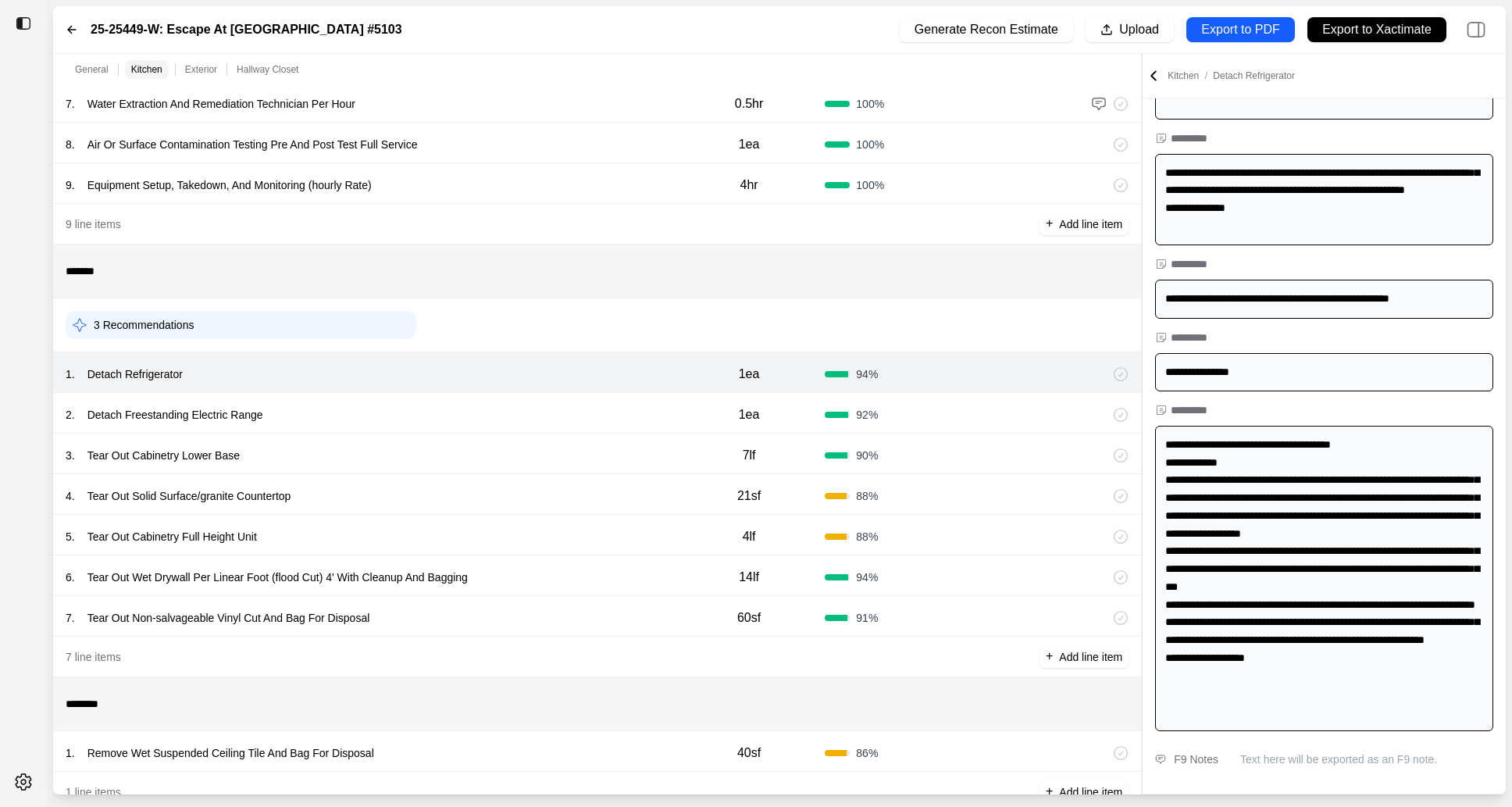
scroll to position [0, 0]
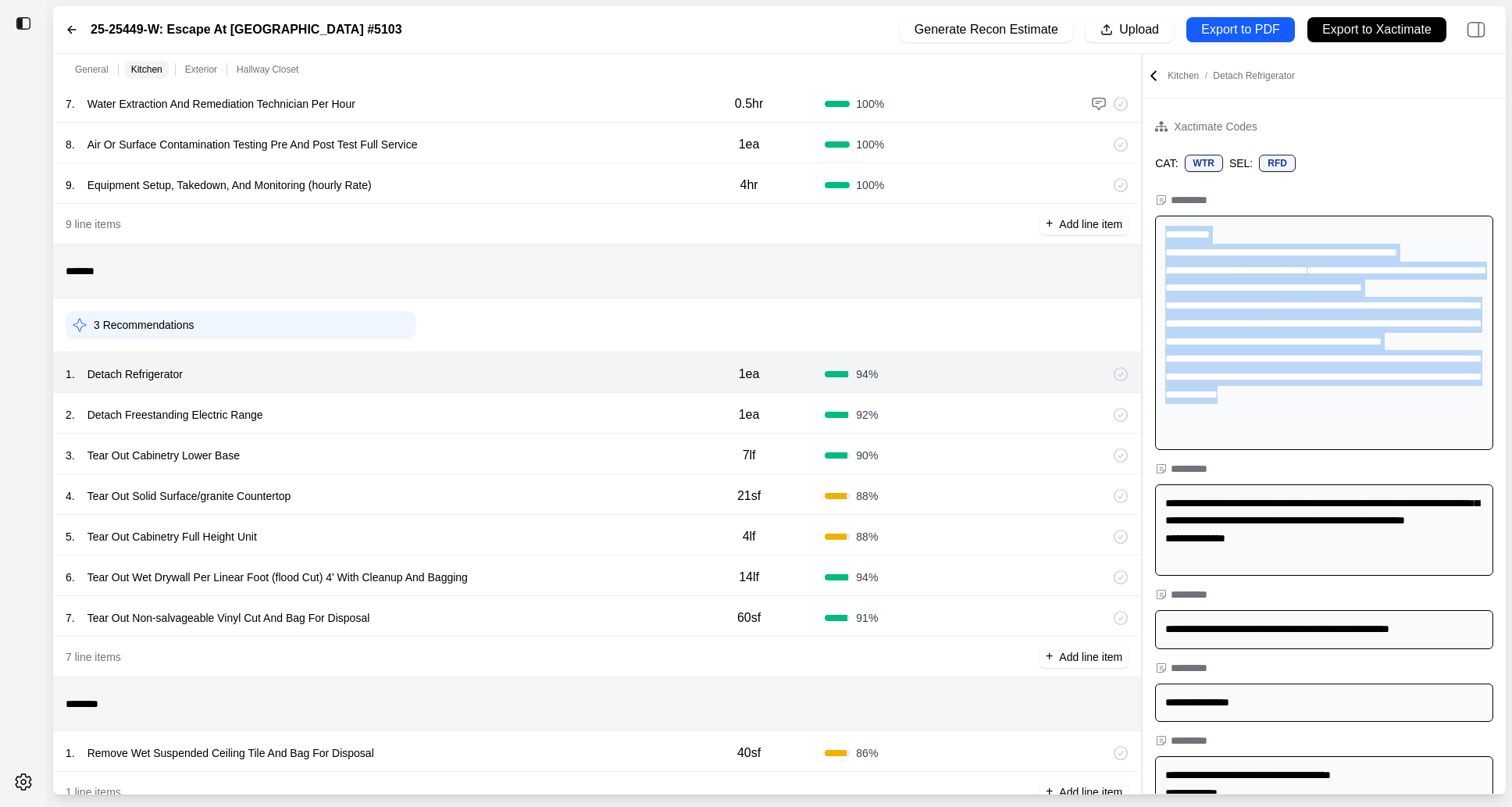
drag, startPoint x: 1165, startPoint y: 234, endPoint x: 1456, endPoint y: 434, distance: 353.1
click at [1456, 434] on div "**********" at bounding box center [1324, 332] width 338 height 235
copy div "**********"
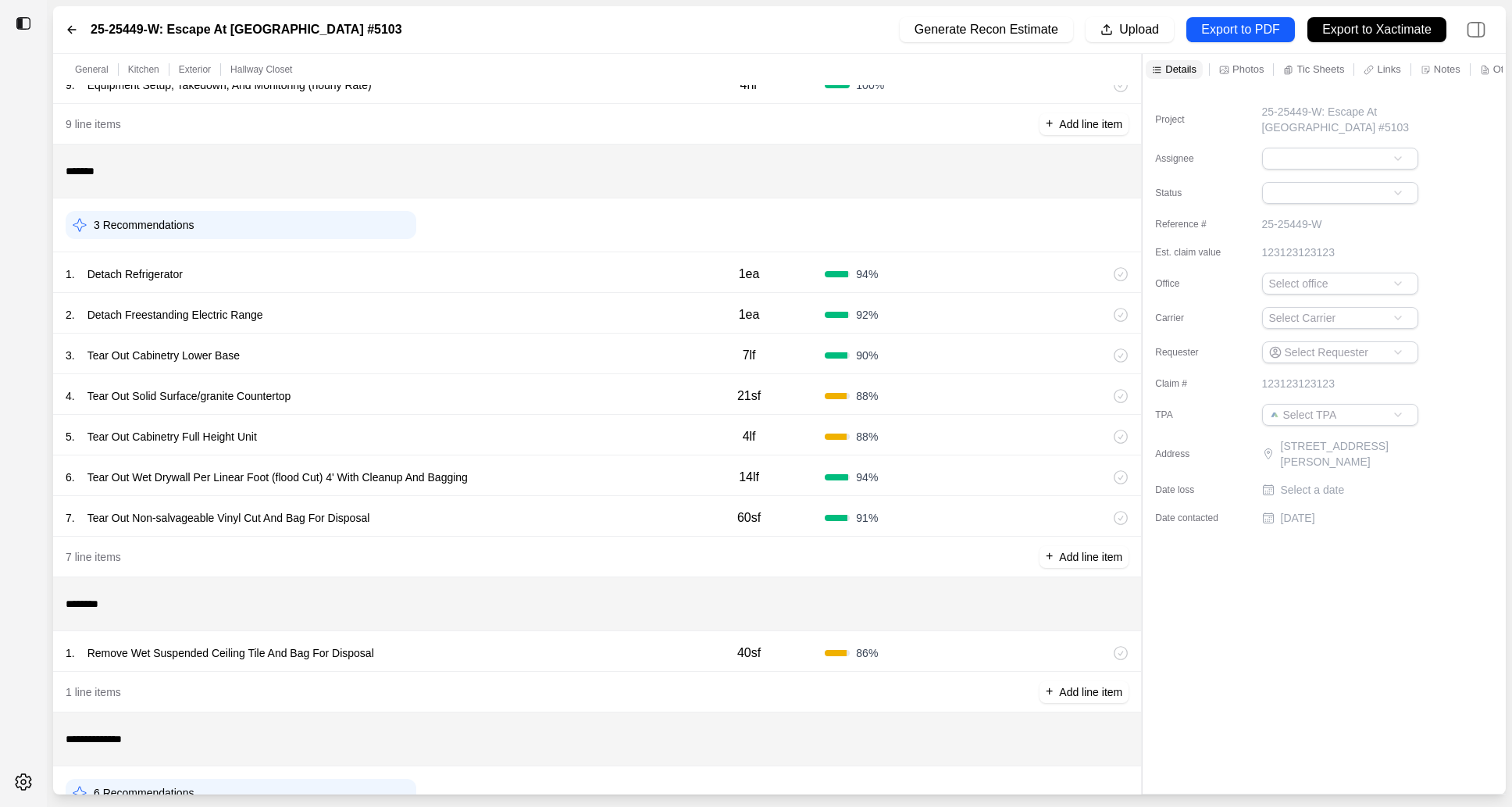
scroll to position [526, 0]
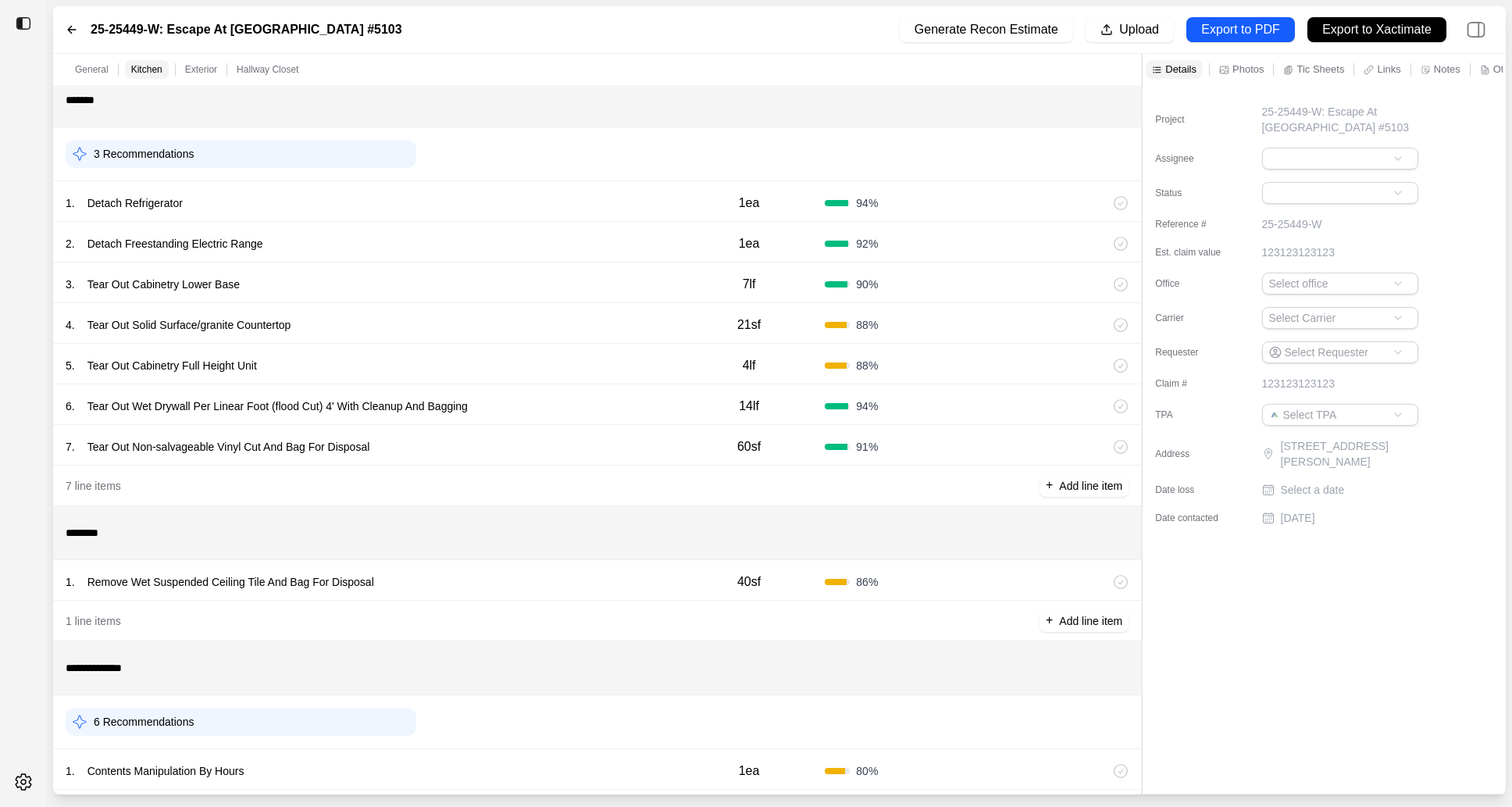
click at [540, 439] on div "7 . Tear Out Non-salvageable Vinyl Cut And Bag For Disposal" at bounding box center [370, 447] width 608 height 22
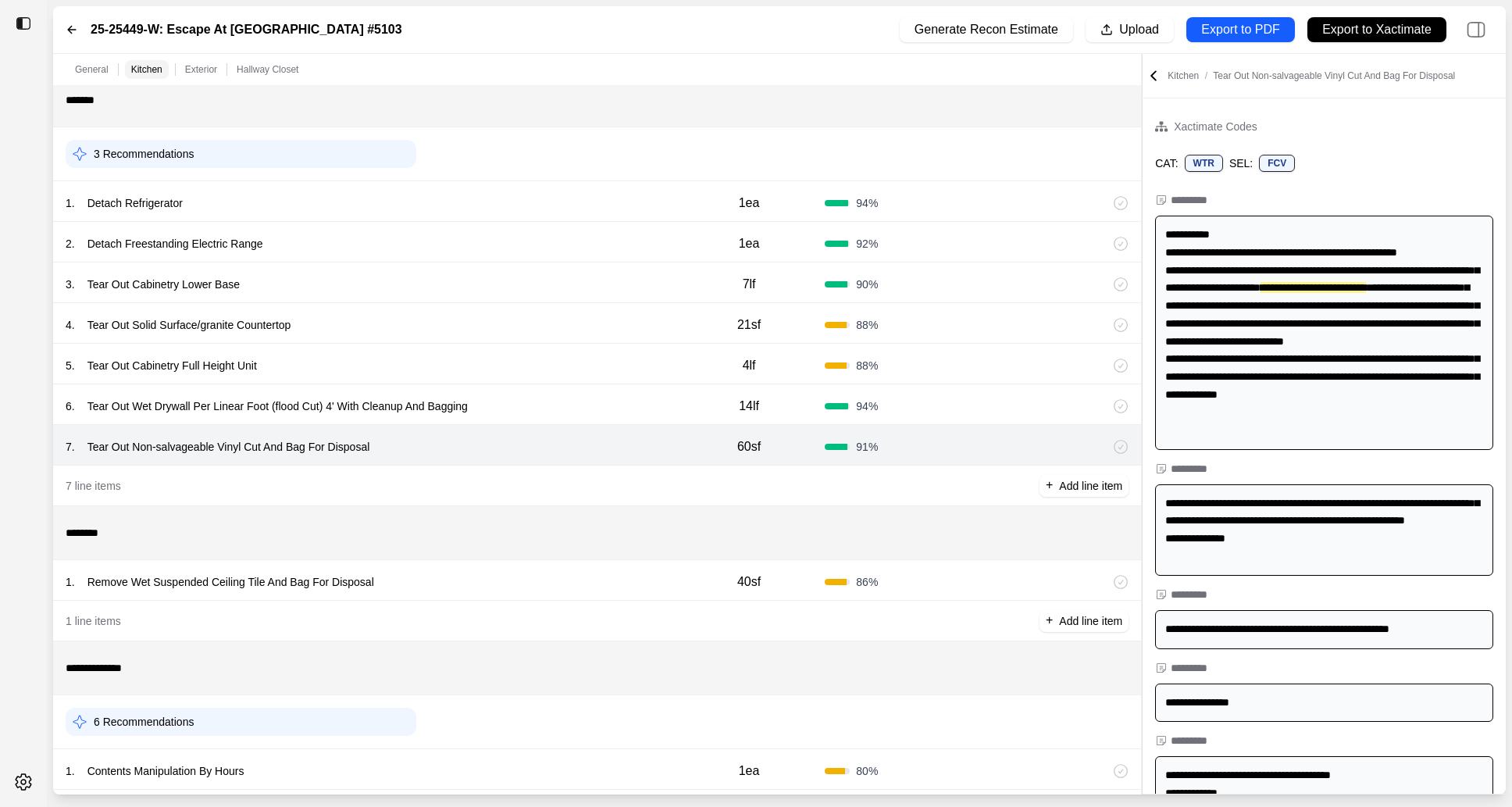
click at [553, 398] on div "6 . Tear Out Wet Drywall Per Linear Foot (flood Cut) 4' With Cleanup And Bagging" at bounding box center [370, 406] width 608 height 22
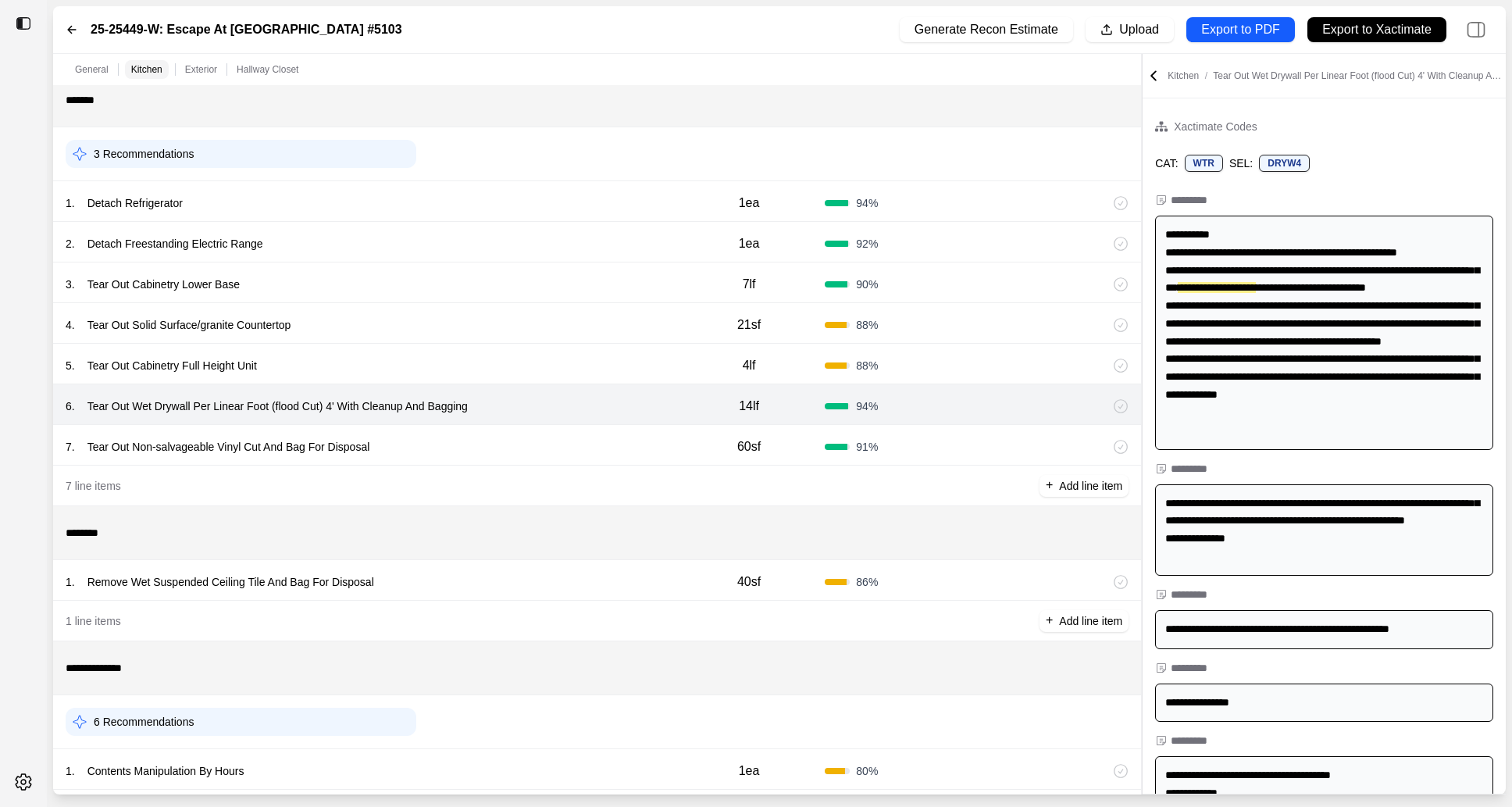
click at [553, 362] on div "5 . Tear Out Cabinetry Full Height Unit" at bounding box center [370, 365] width 608 height 22
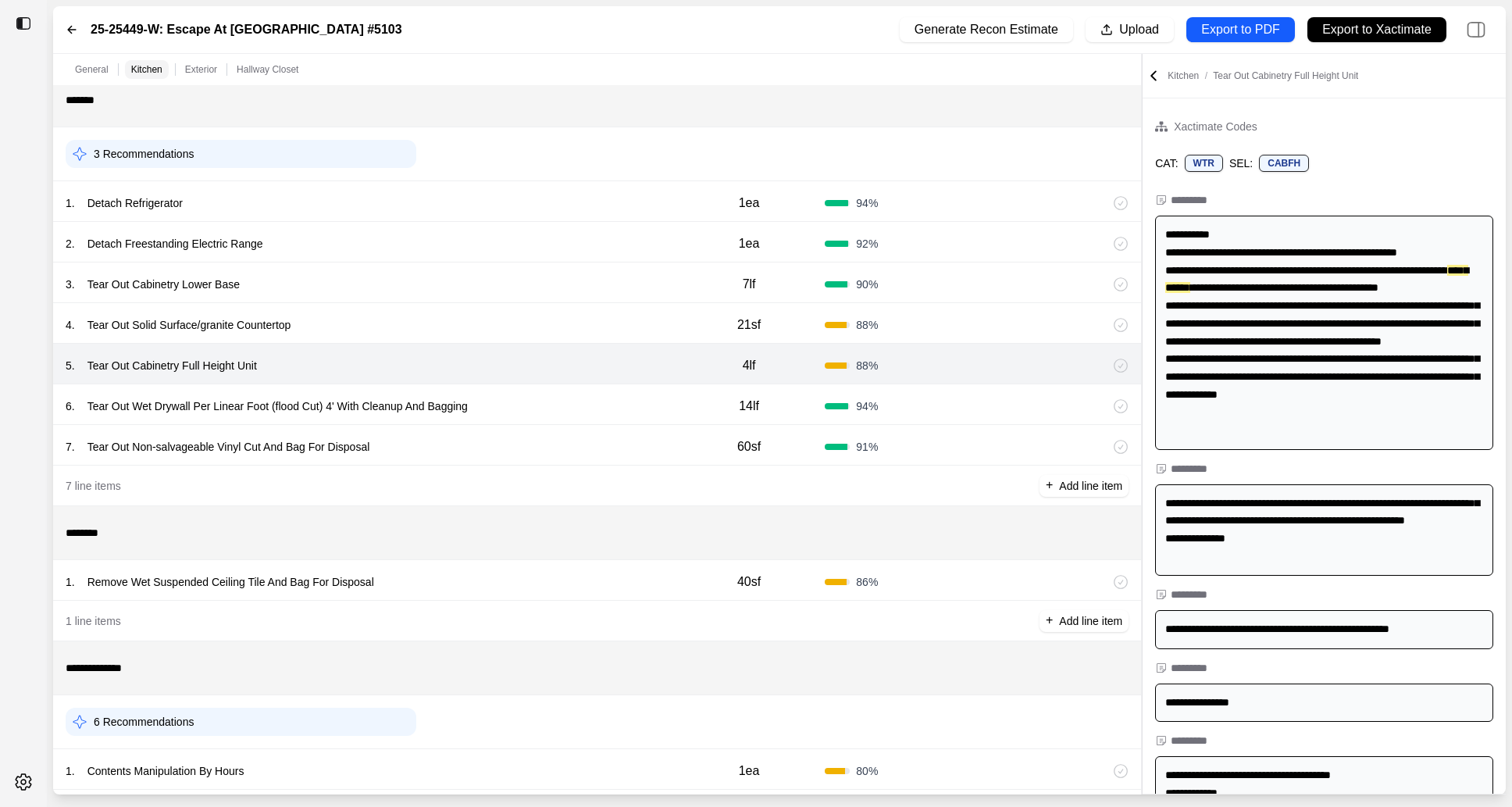
click at [553, 337] on div "4 . Tear Out Solid Surface/granite Countertop 21sf 88 %" at bounding box center [596, 323] width 1088 height 41
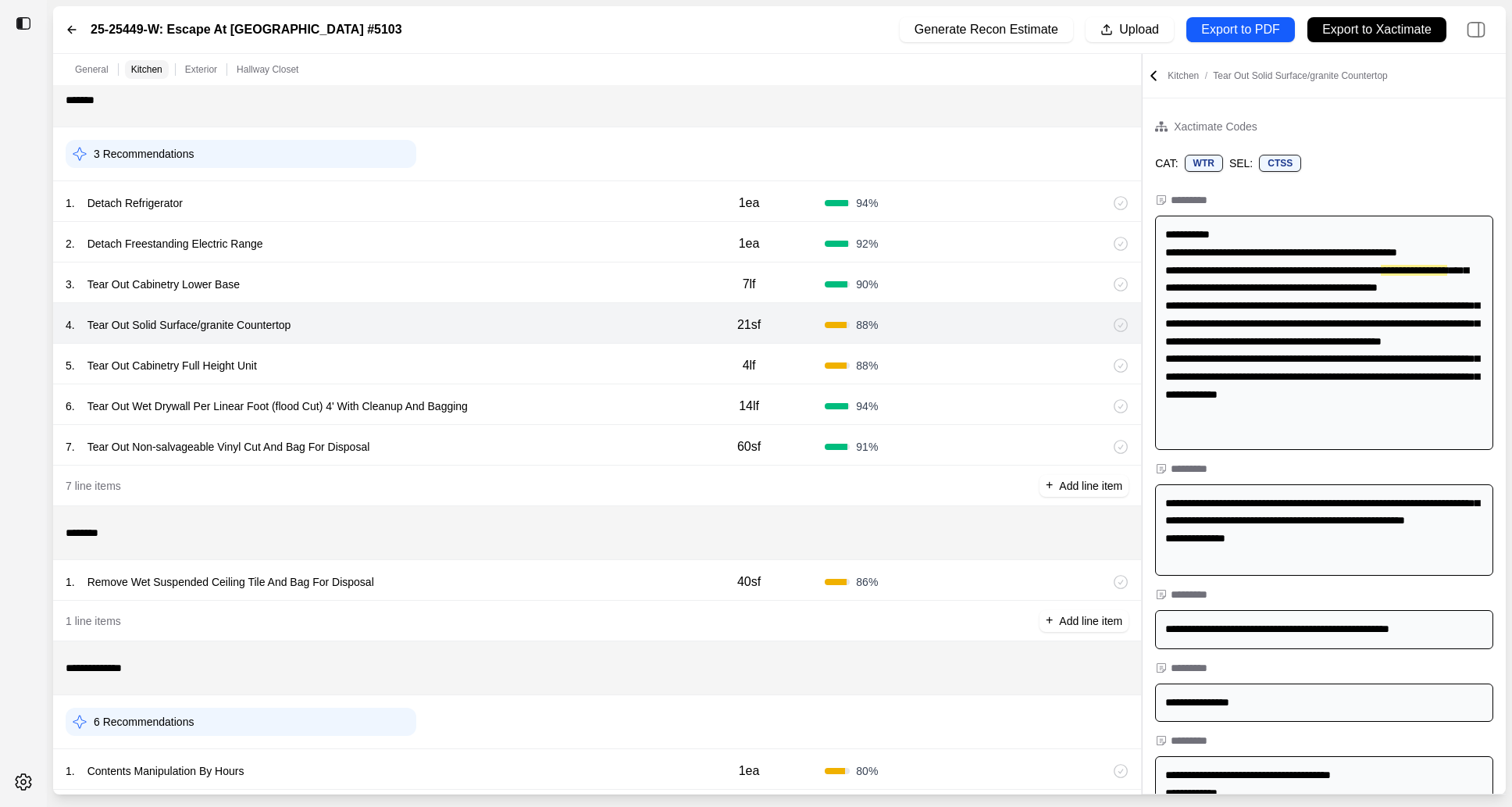
click at [553, 289] on div "3 . Tear Out Cabinetry Lower Base" at bounding box center [370, 284] width 608 height 22
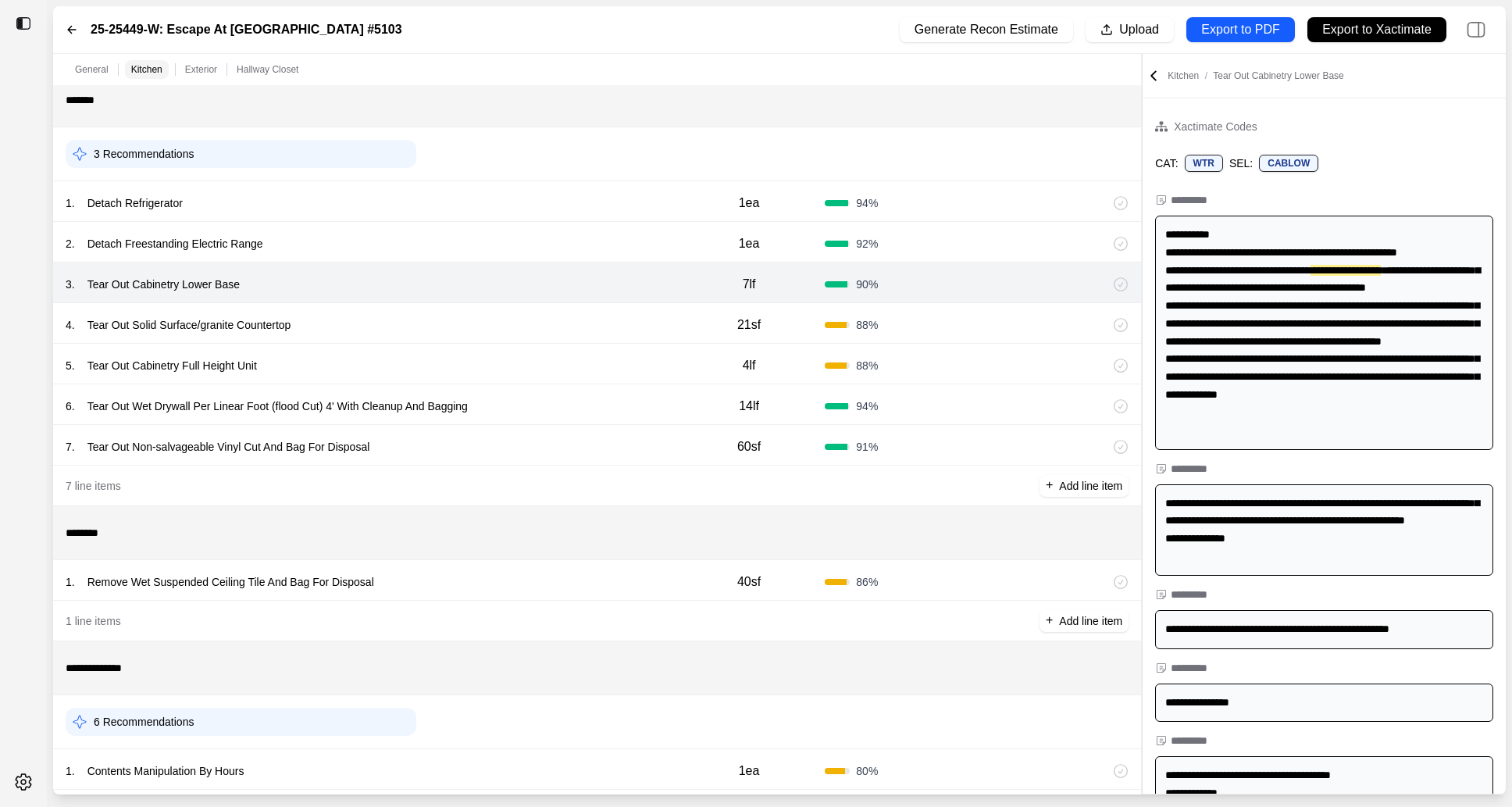
click at [553, 238] on div "2 . Detach Freestanding Electric Range" at bounding box center [370, 243] width 608 height 22
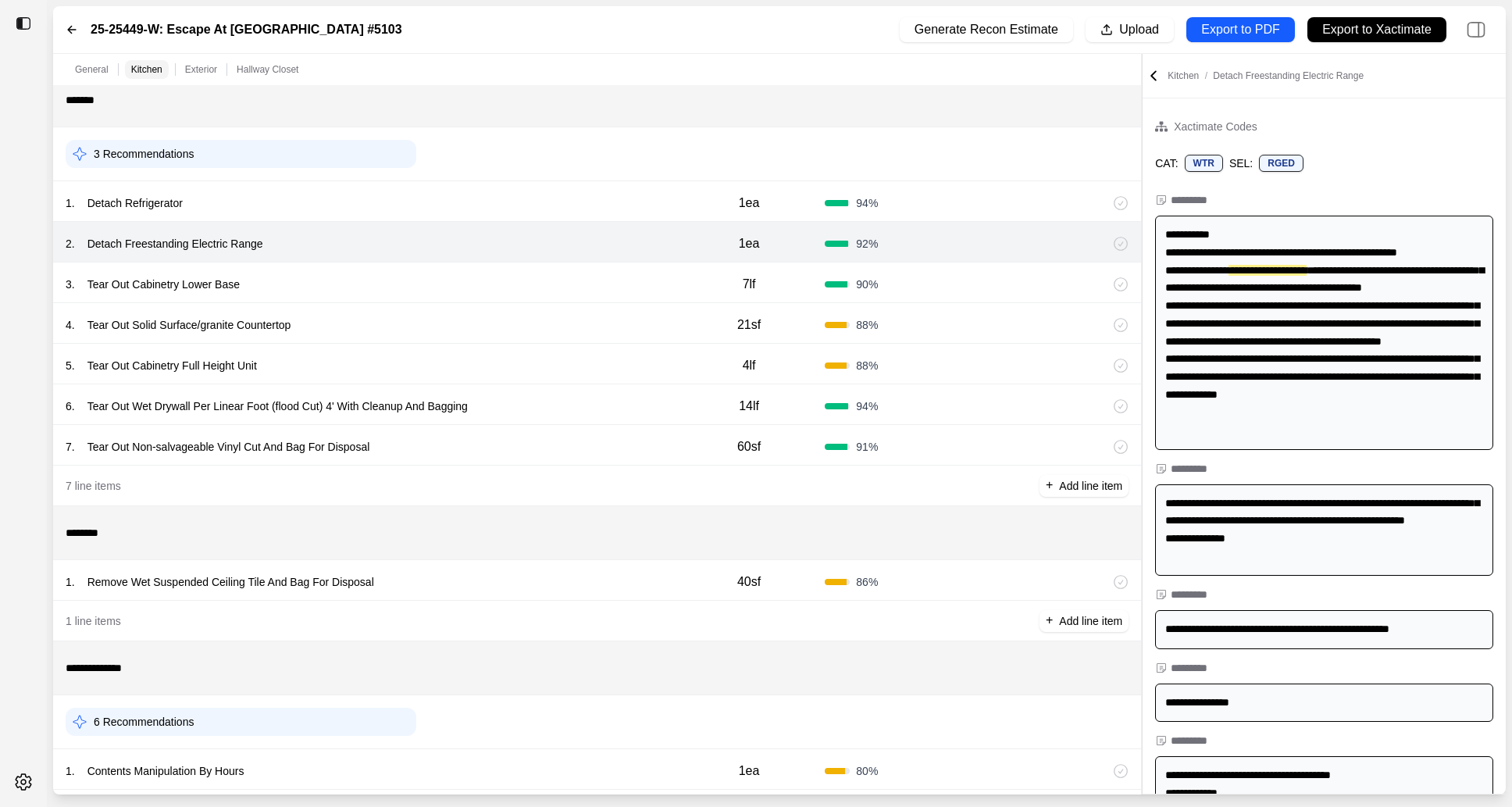
click at [553, 177] on div "3 Recommendations" at bounding box center [596, 154] width 1088 height 54
click at [545, 194] on div "1 . Detach Refrigerator" at bounding box center [370, 203] width 608 height 22
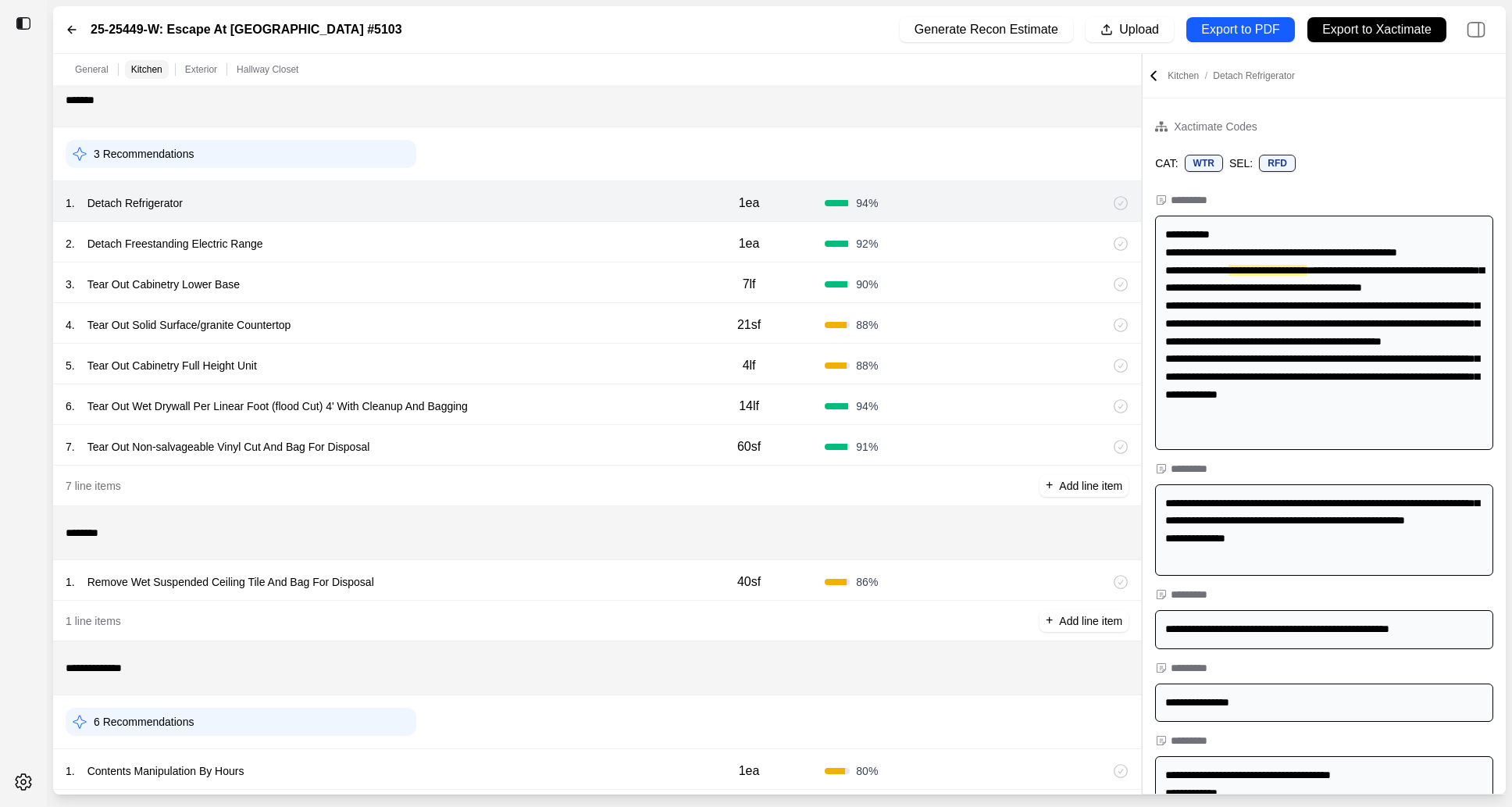
click at [535, 236] on div "2 . Detach Freestanding Electric Range" at bounding box center [370, 243] width 608 height 22
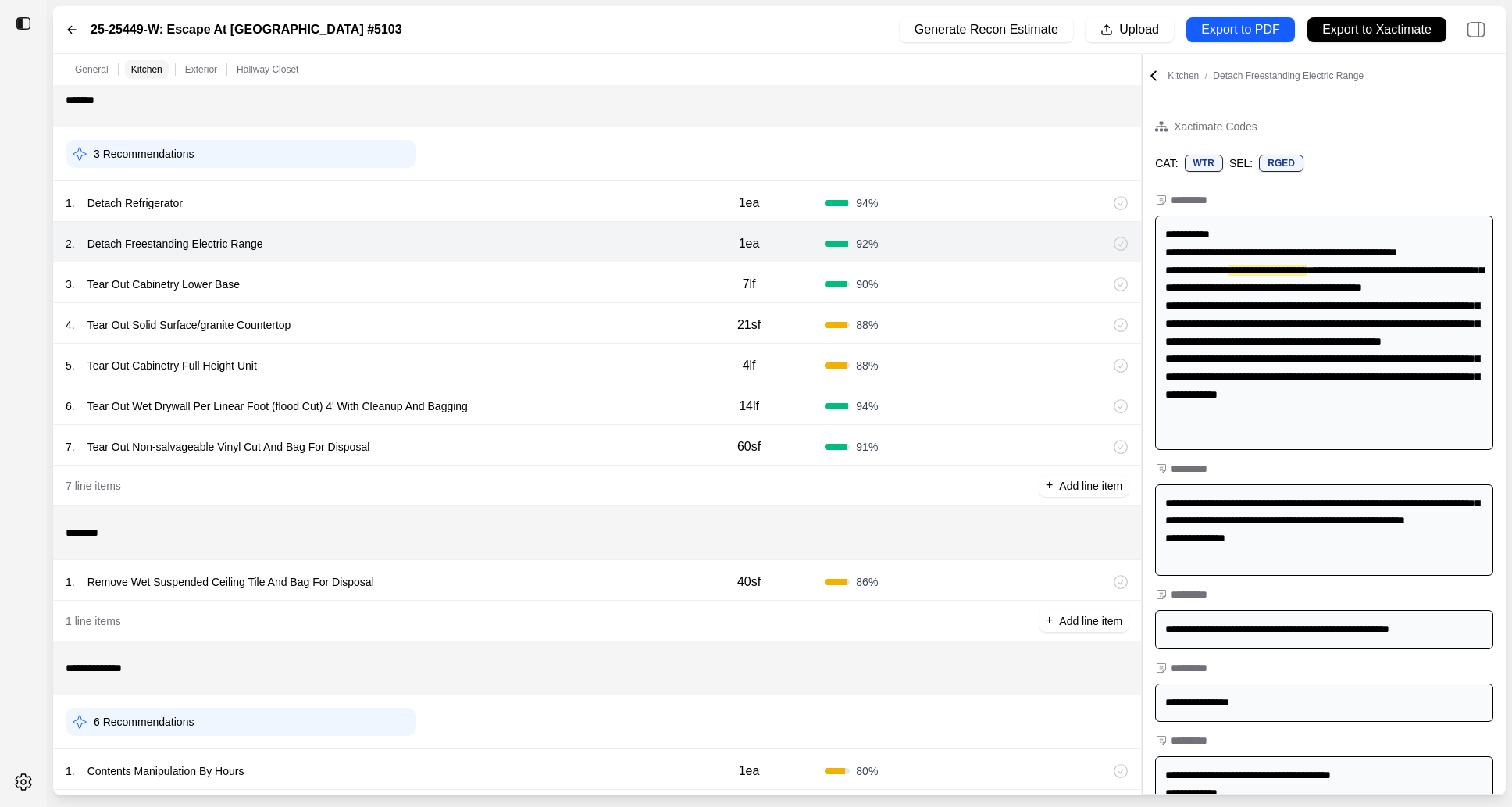
click at [537, 280] on div "3 . Tear Out Cabinetry Lower Base" at bounding box center [370, 284] width 608 height 22
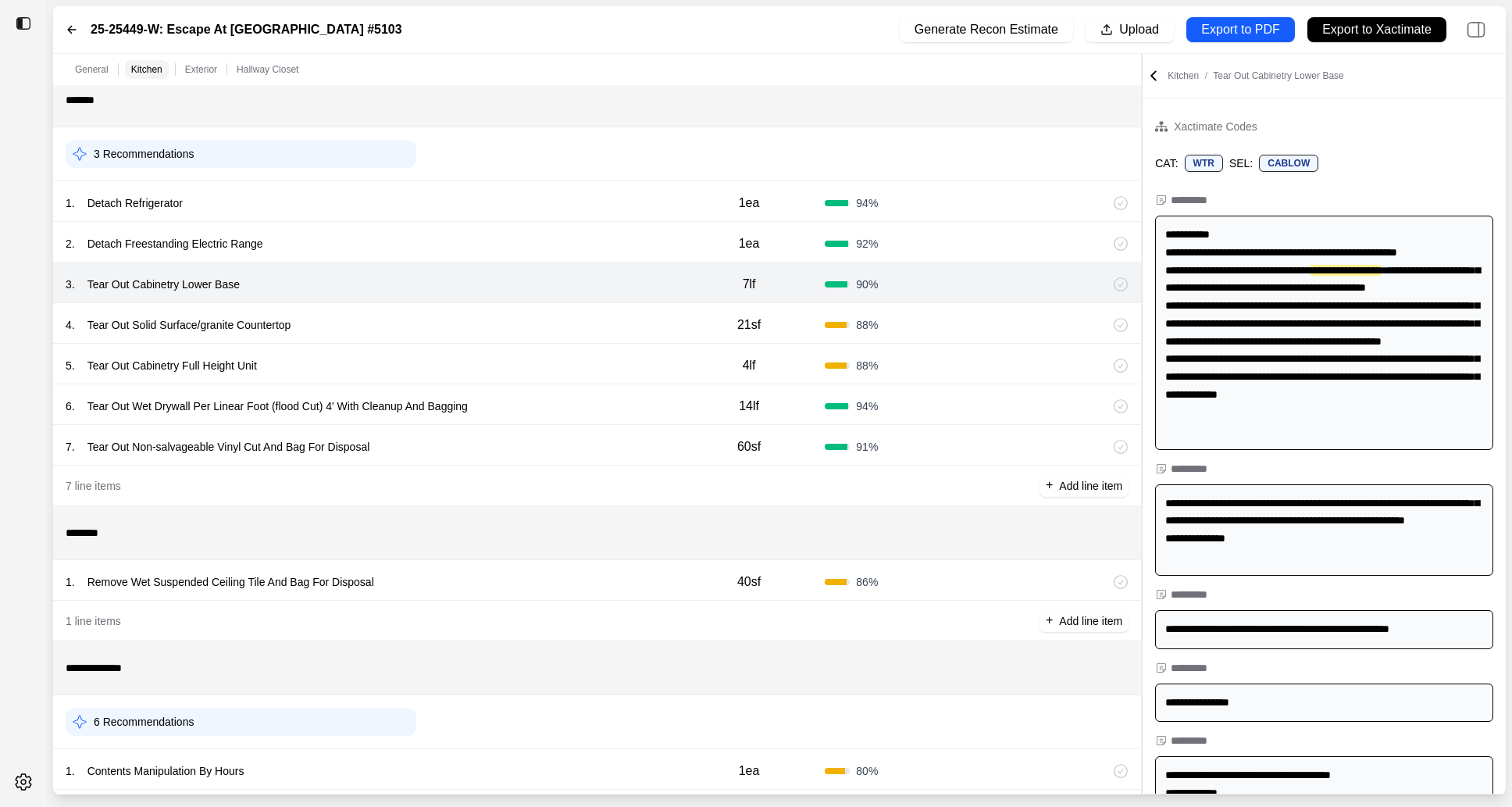
scroll to position [629, 0]
